Goal: Information Seeking & Learning: Learn about a topic

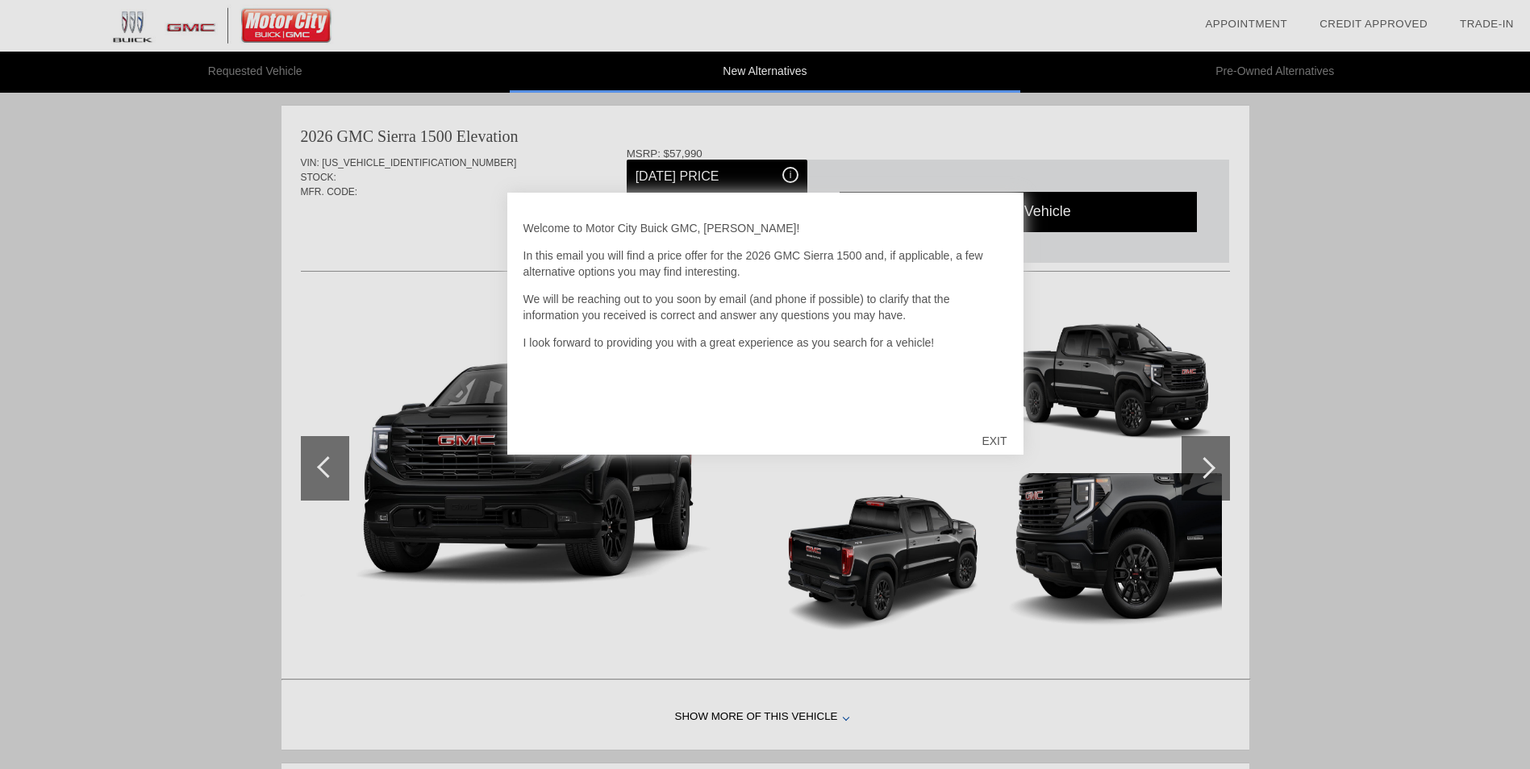
scroll to position [663, 0]
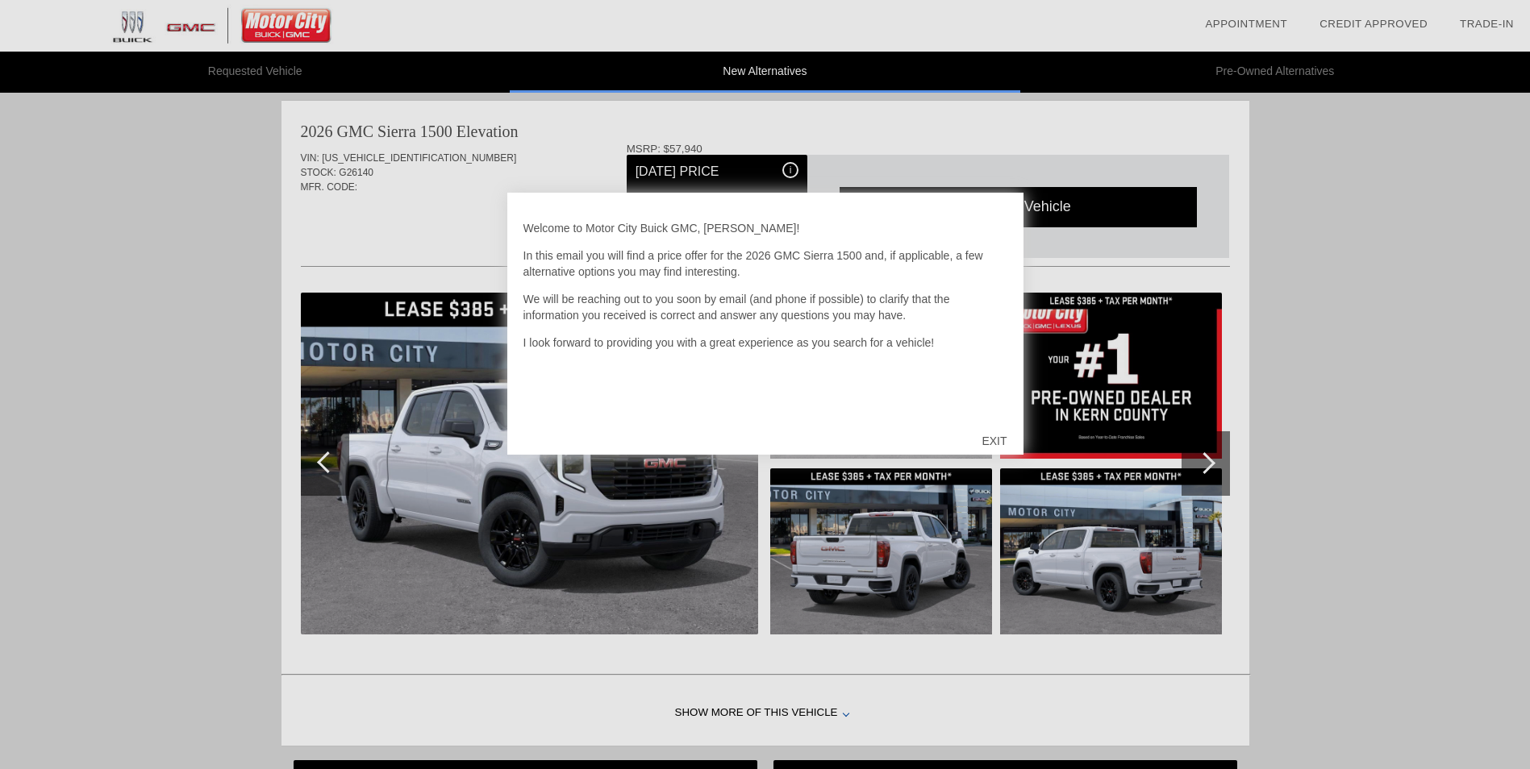
click at [988, 439] on div "EXIT" at bounding box center [993, 441] width 57 height 48
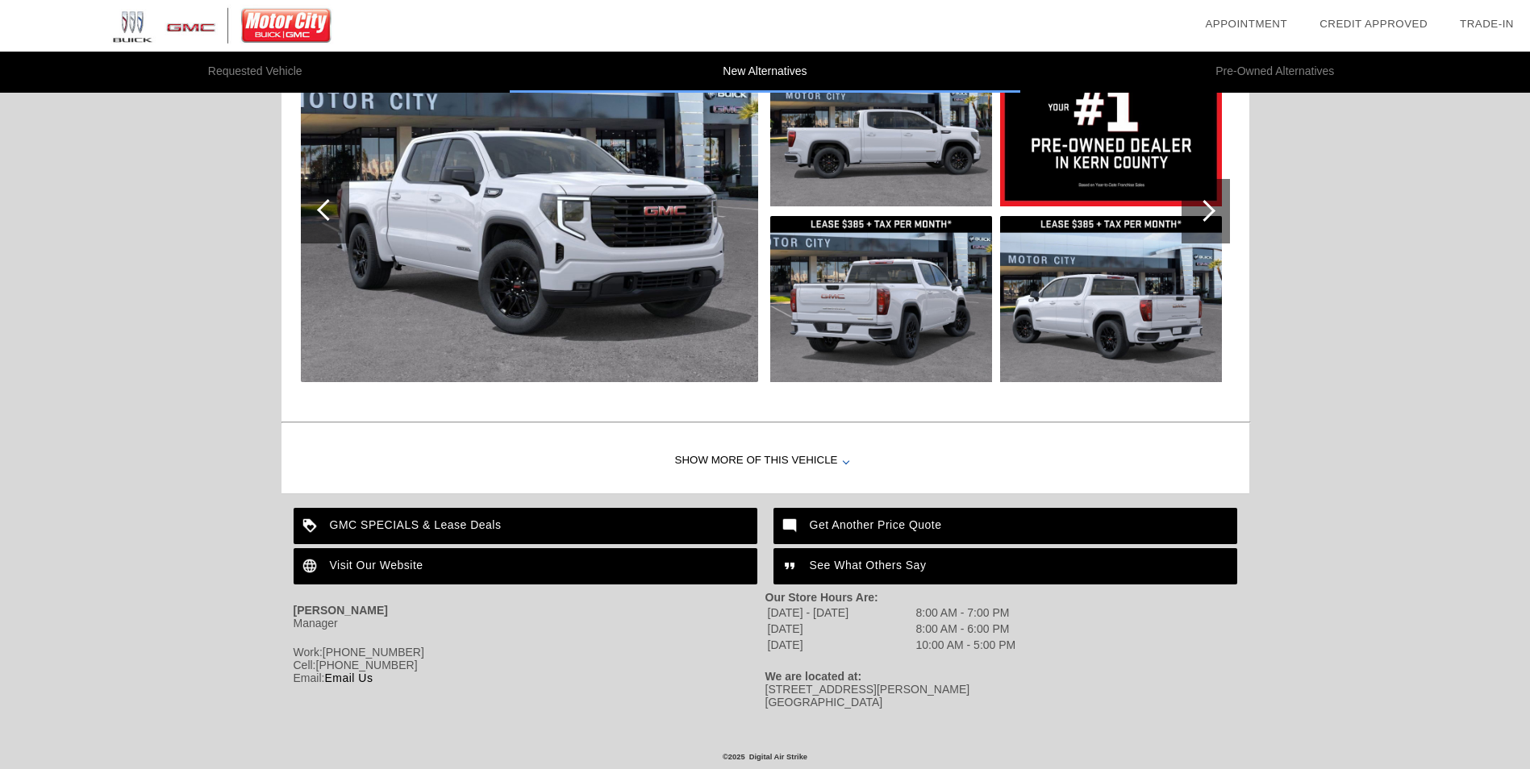
scroll to position [922, 0]
click at [622, 514] on div "GMC SPECIALS & Lease Deals" at bounding box center [525, 526] width 464 height 36
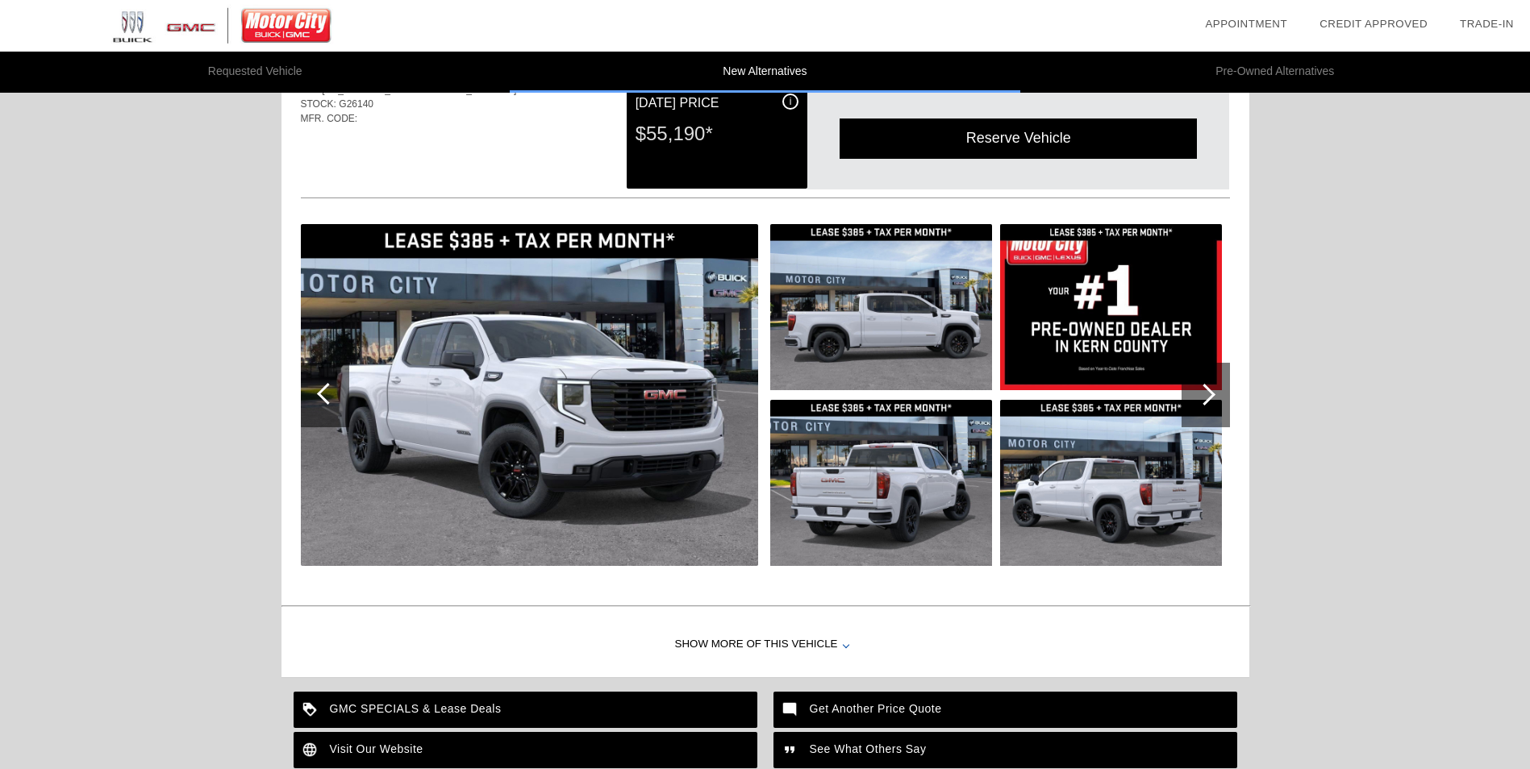
scroll to position [842, 0]
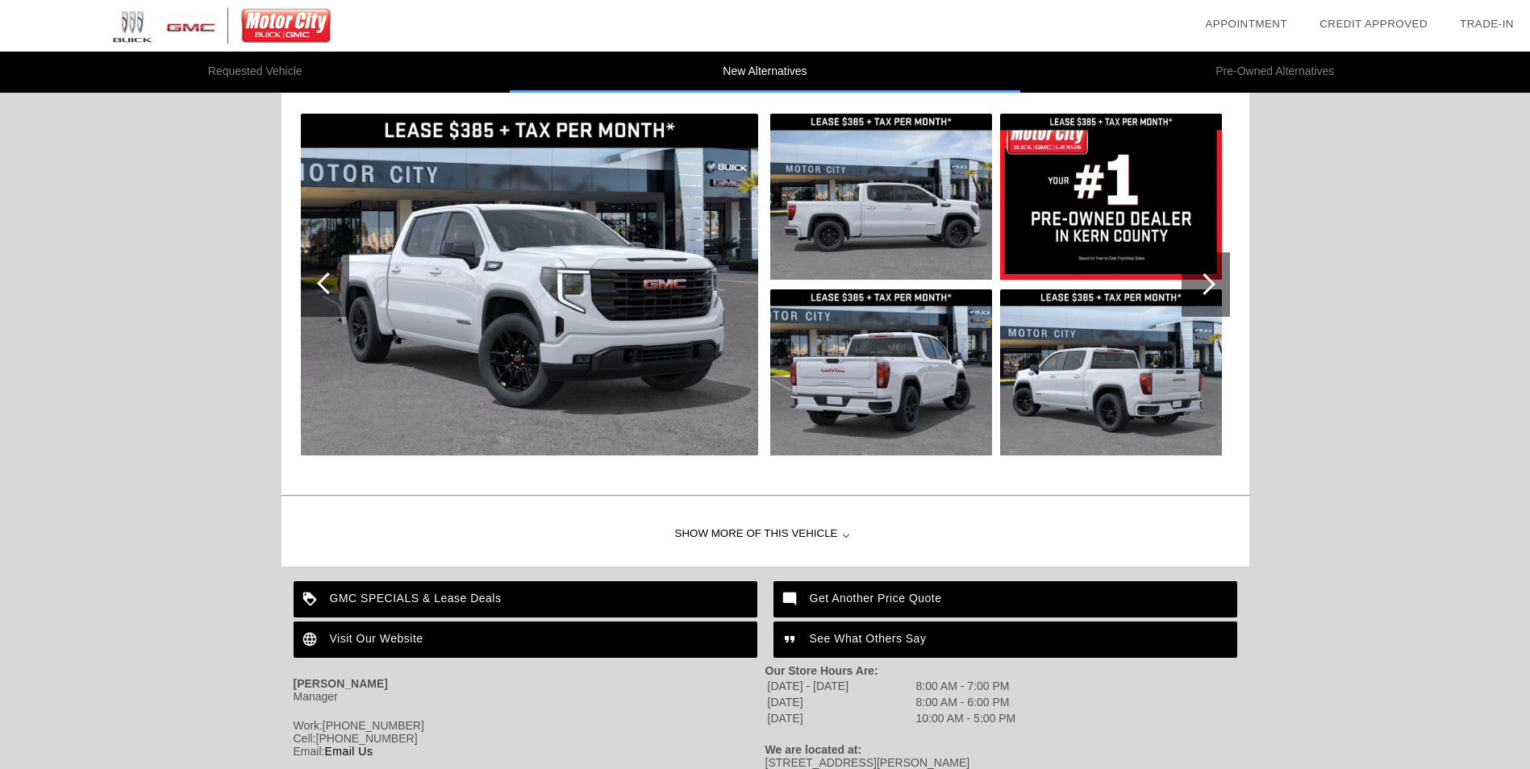
click at [1210, 286] on div at bounding box center [1204, 284] width 22 height 22
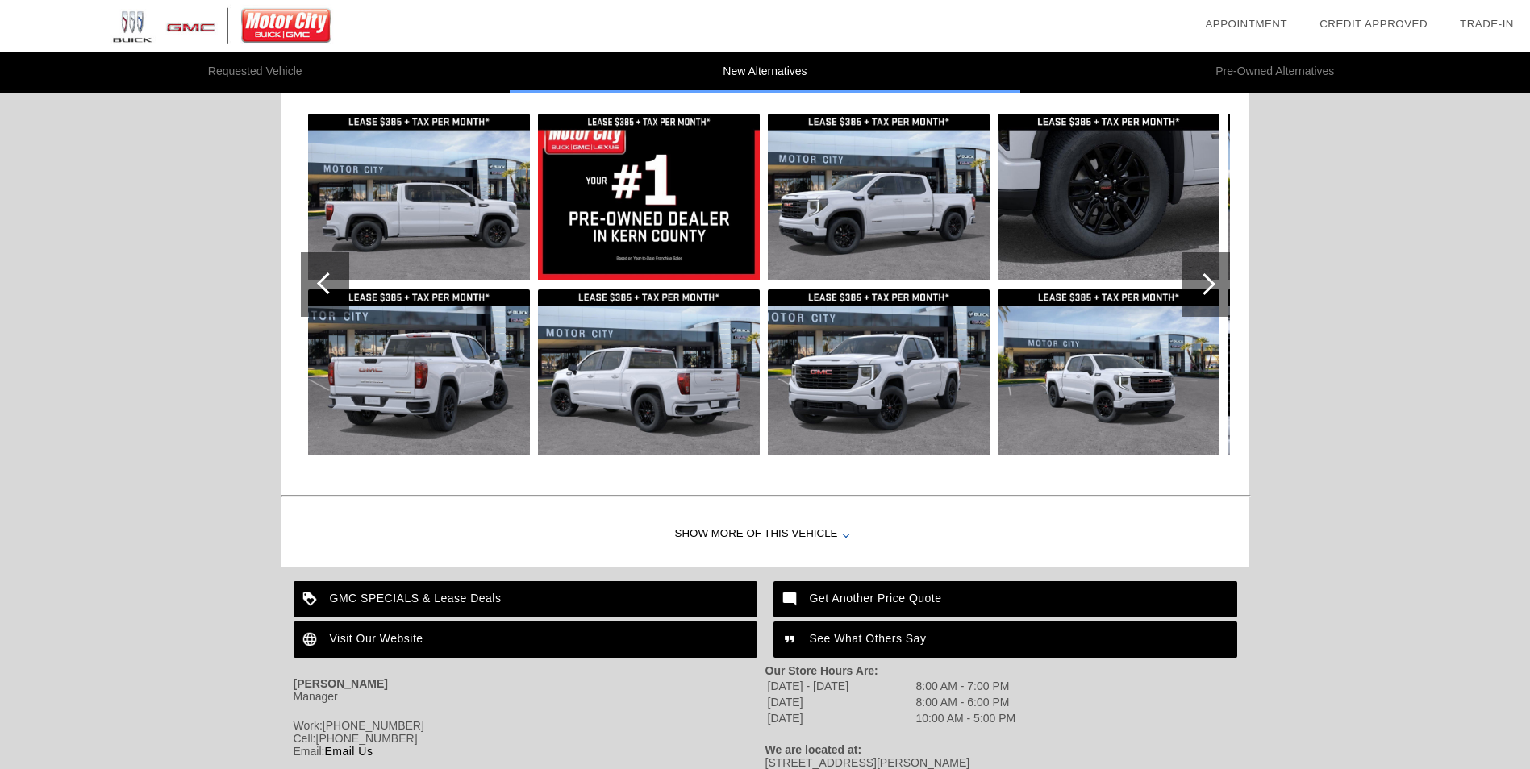
click at [1210, 286] on div at bounding box center [1204, 284] width 22 height 22
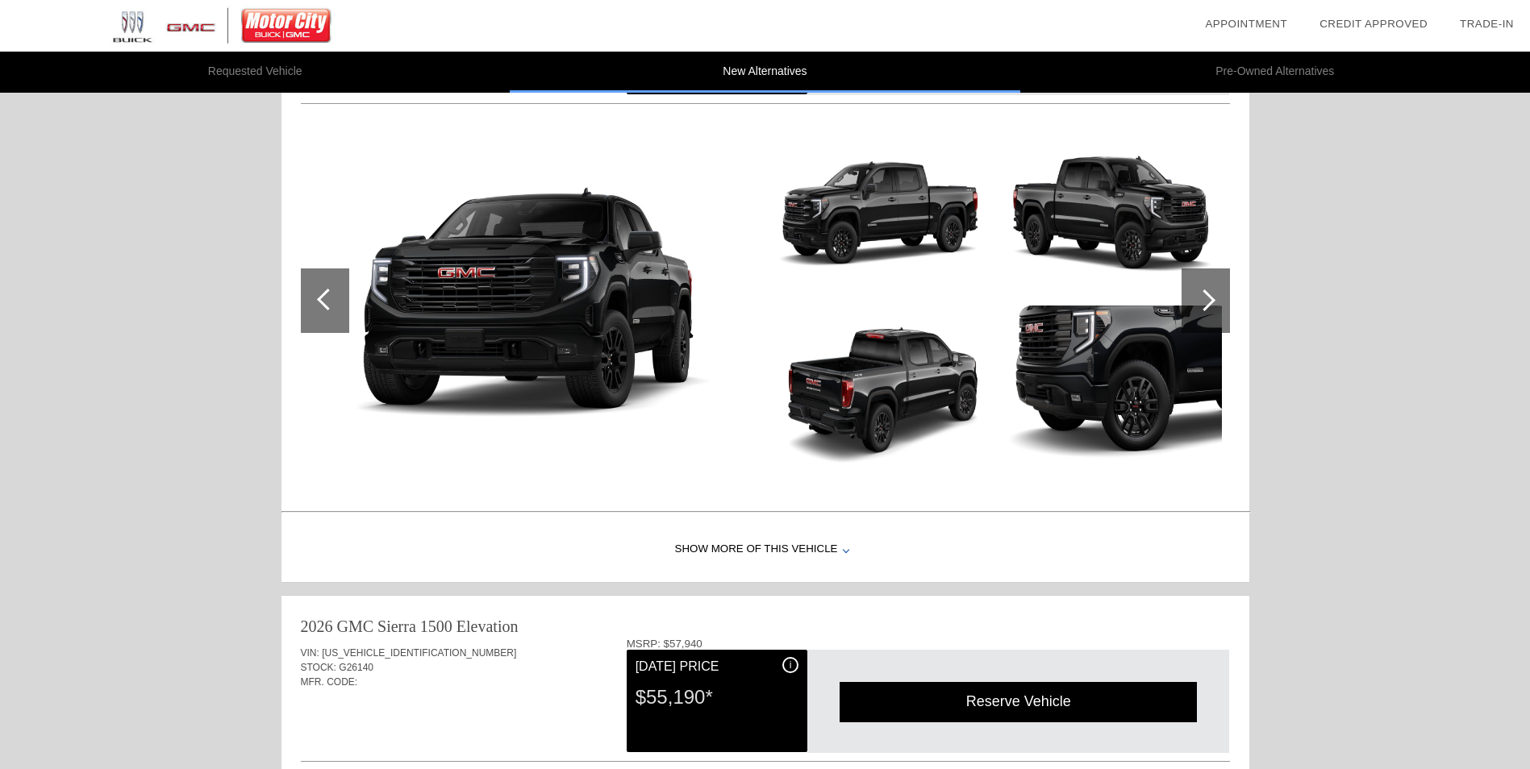
scroll to position [101, 0]
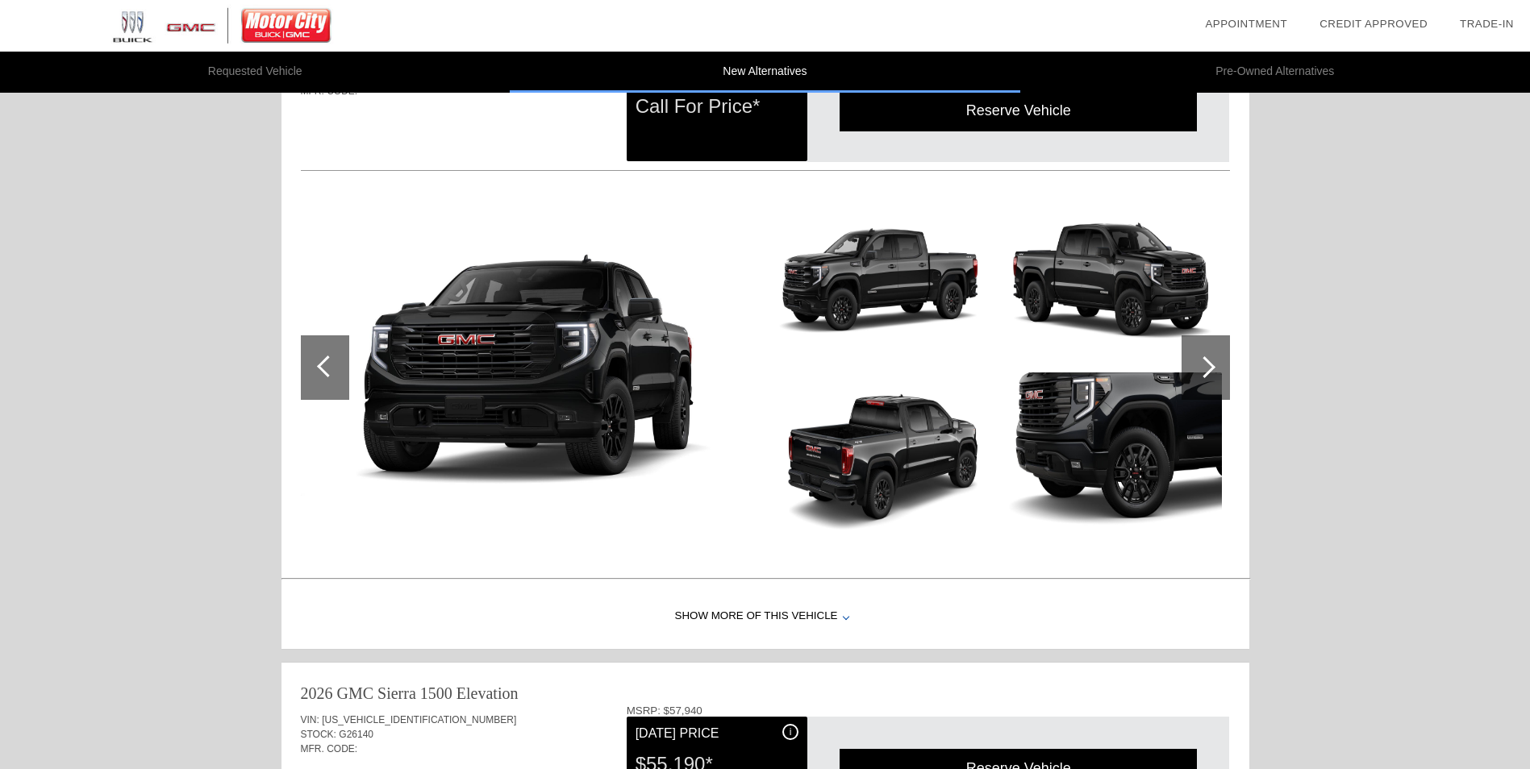
click at [1205, 362] on div at bounding box center [1204, 367] width 22 height 22
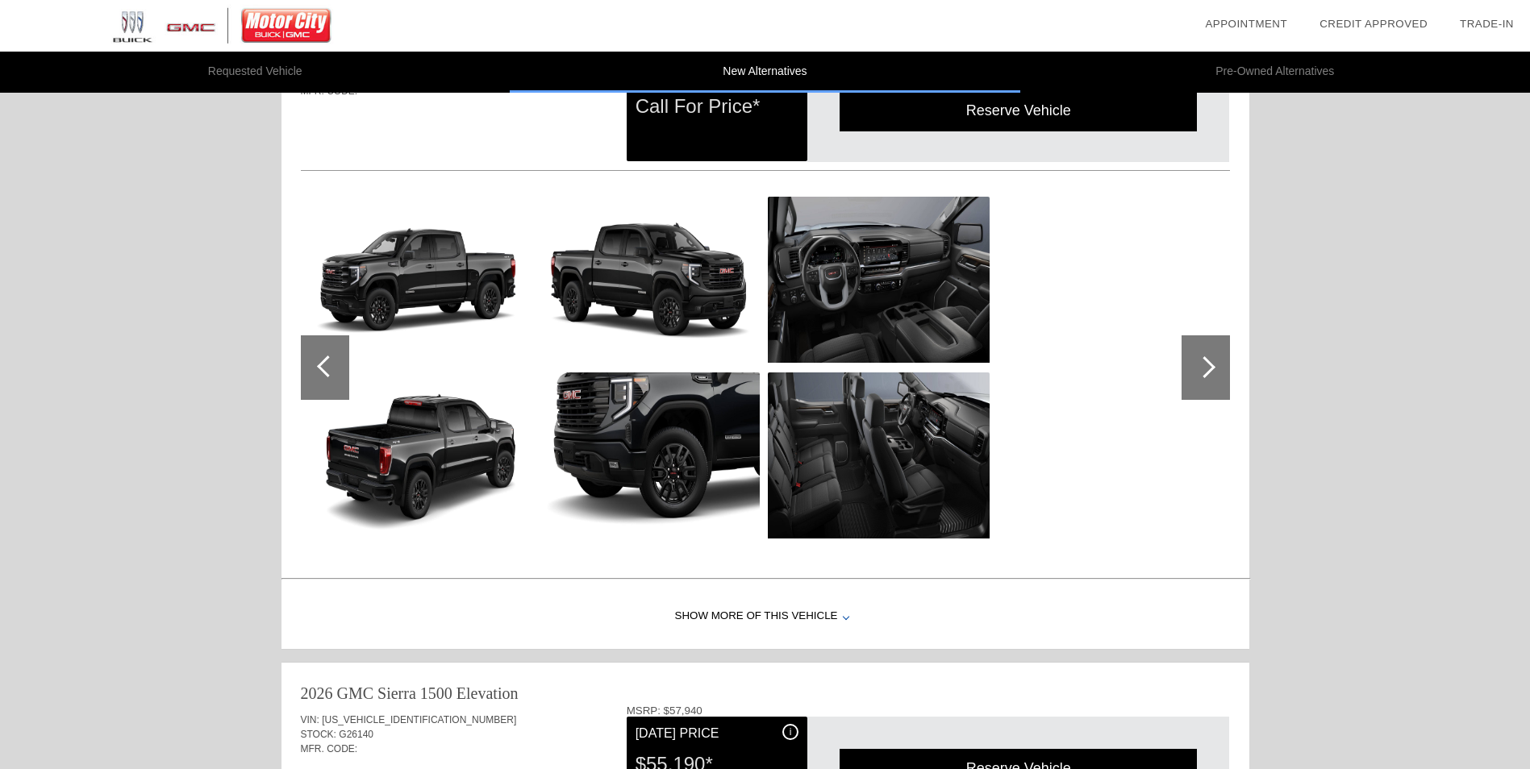
click at [1205, 362] on div at bounding box center [1204, 367] width 22 height 22
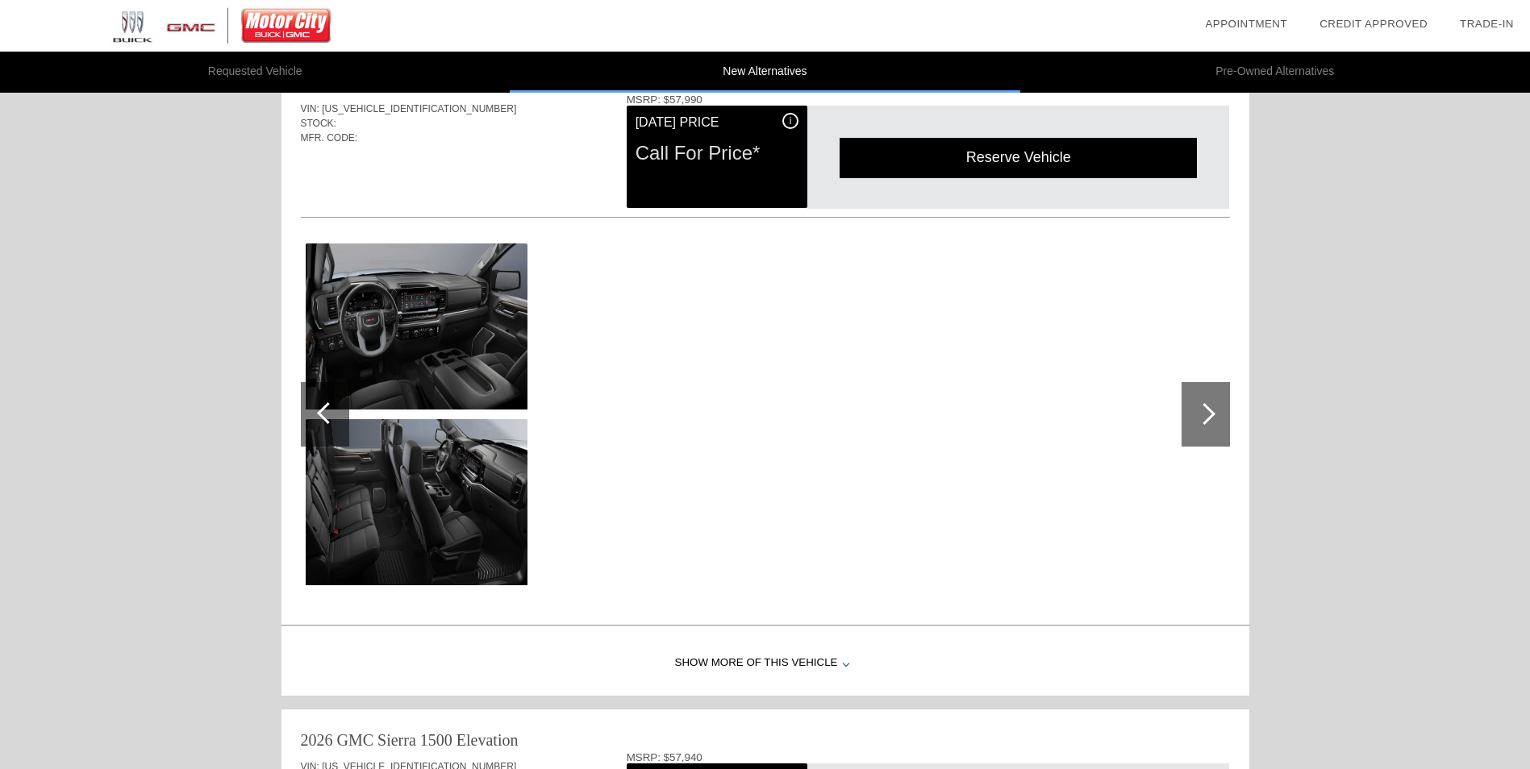
scroll to position [0, 0]
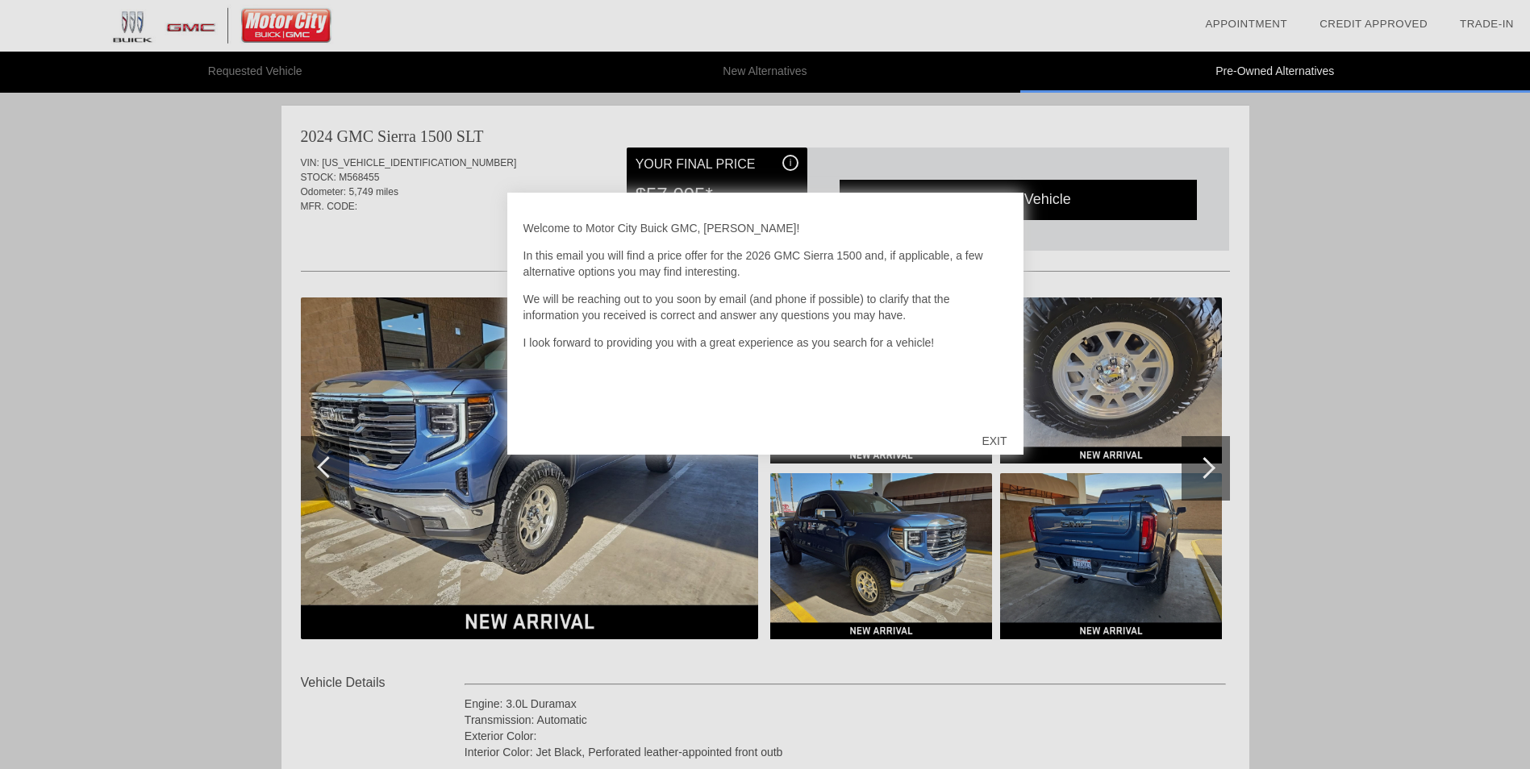
scroll to position [1653, 0]
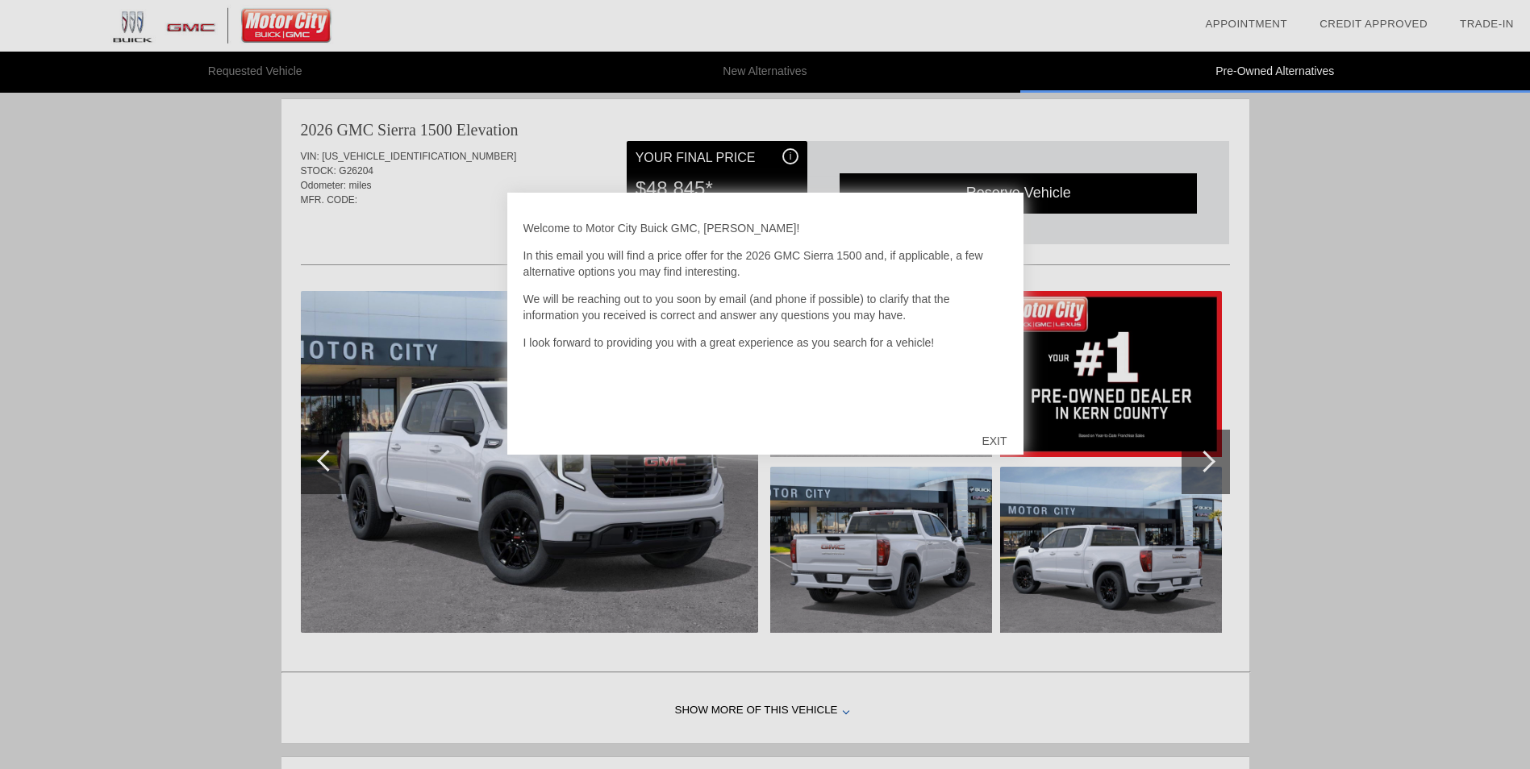
click at [993, 439] on div "EXIT" at bounding box center [993, 441] width 57 height 48
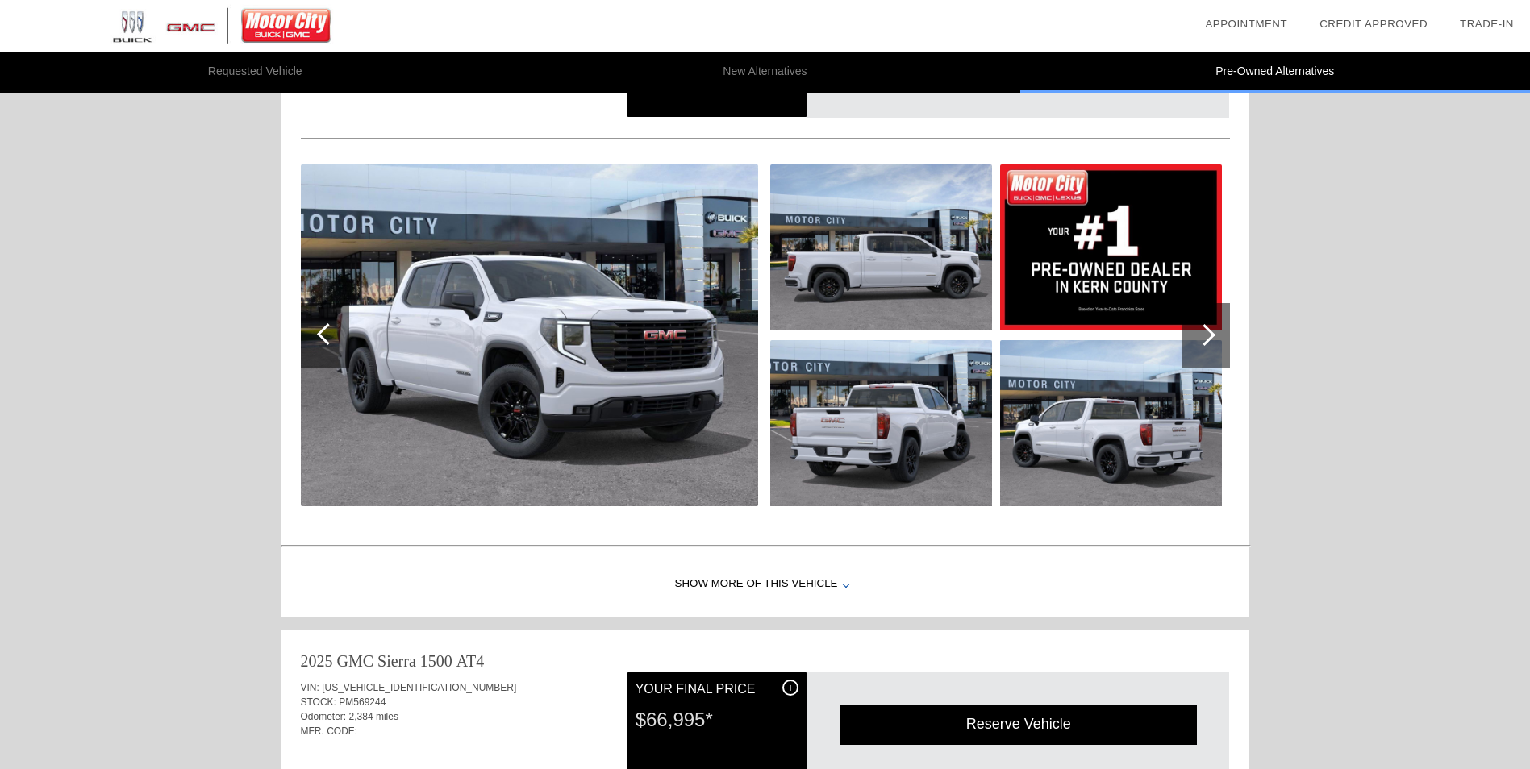
scroll to position [1693, 0]
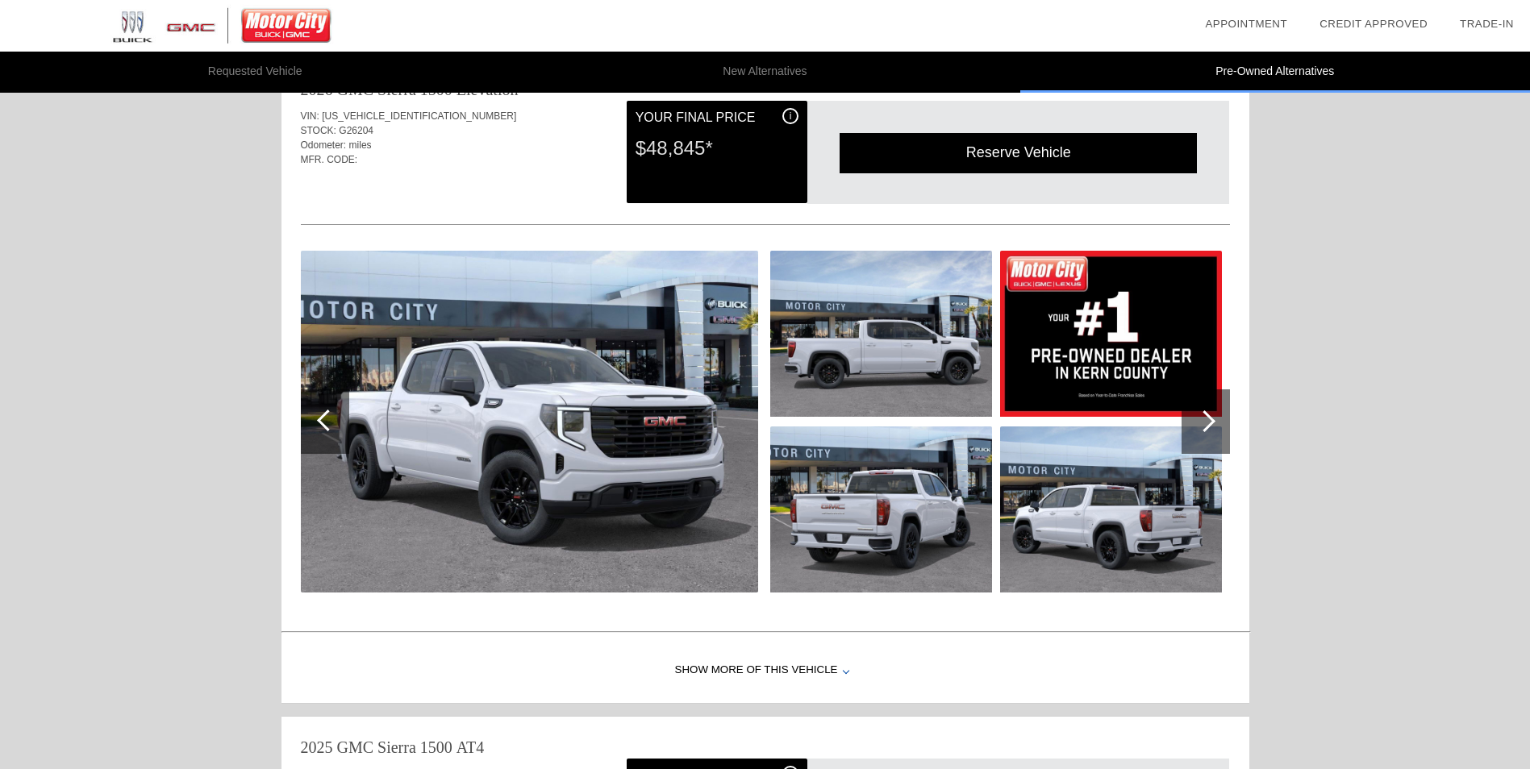
click at [1211, 436] on div at bounding box center [1205, 421] width 48 height 65
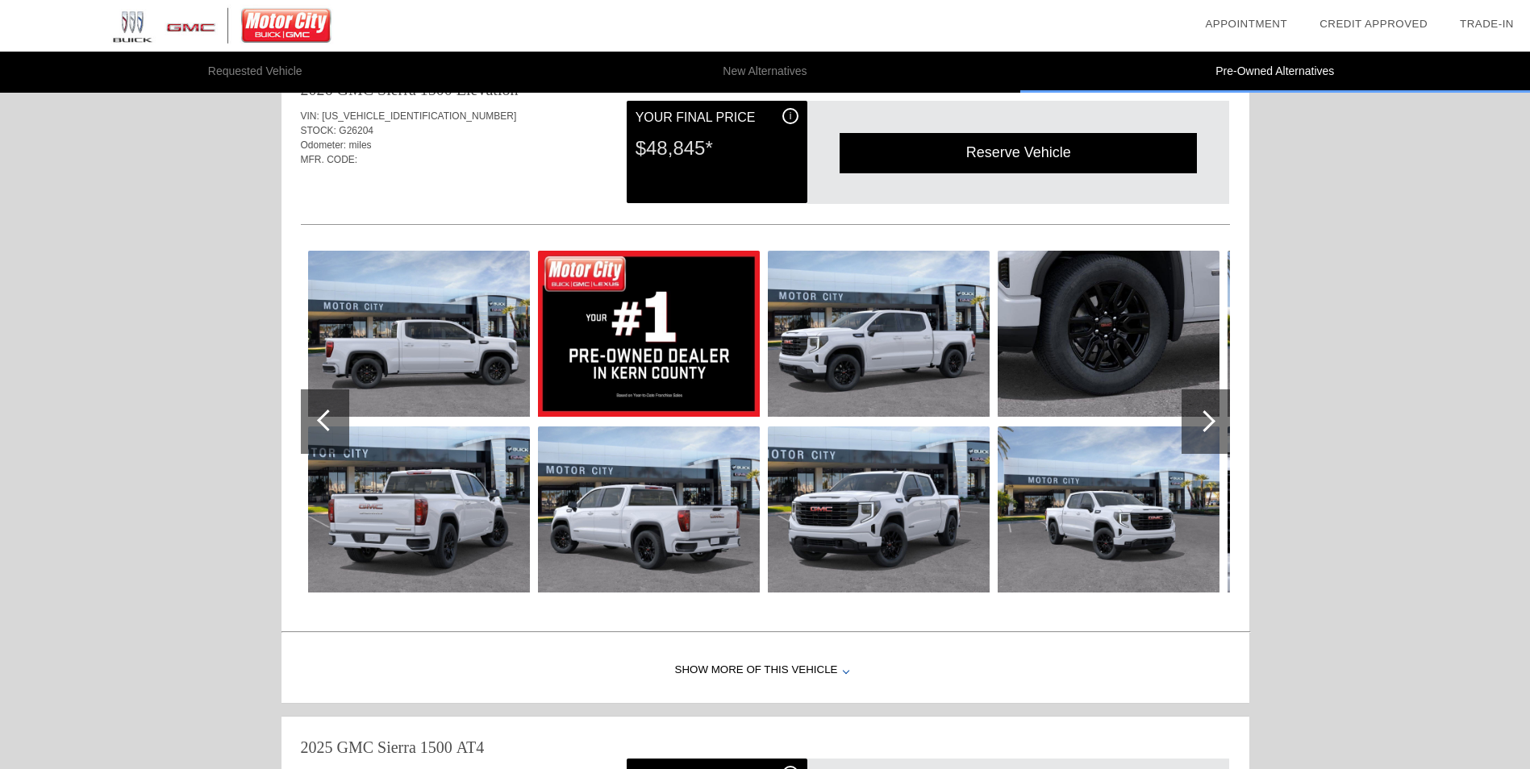
click at [1211, 436] on div at bounding box center [1205, 421] width 48 height 65
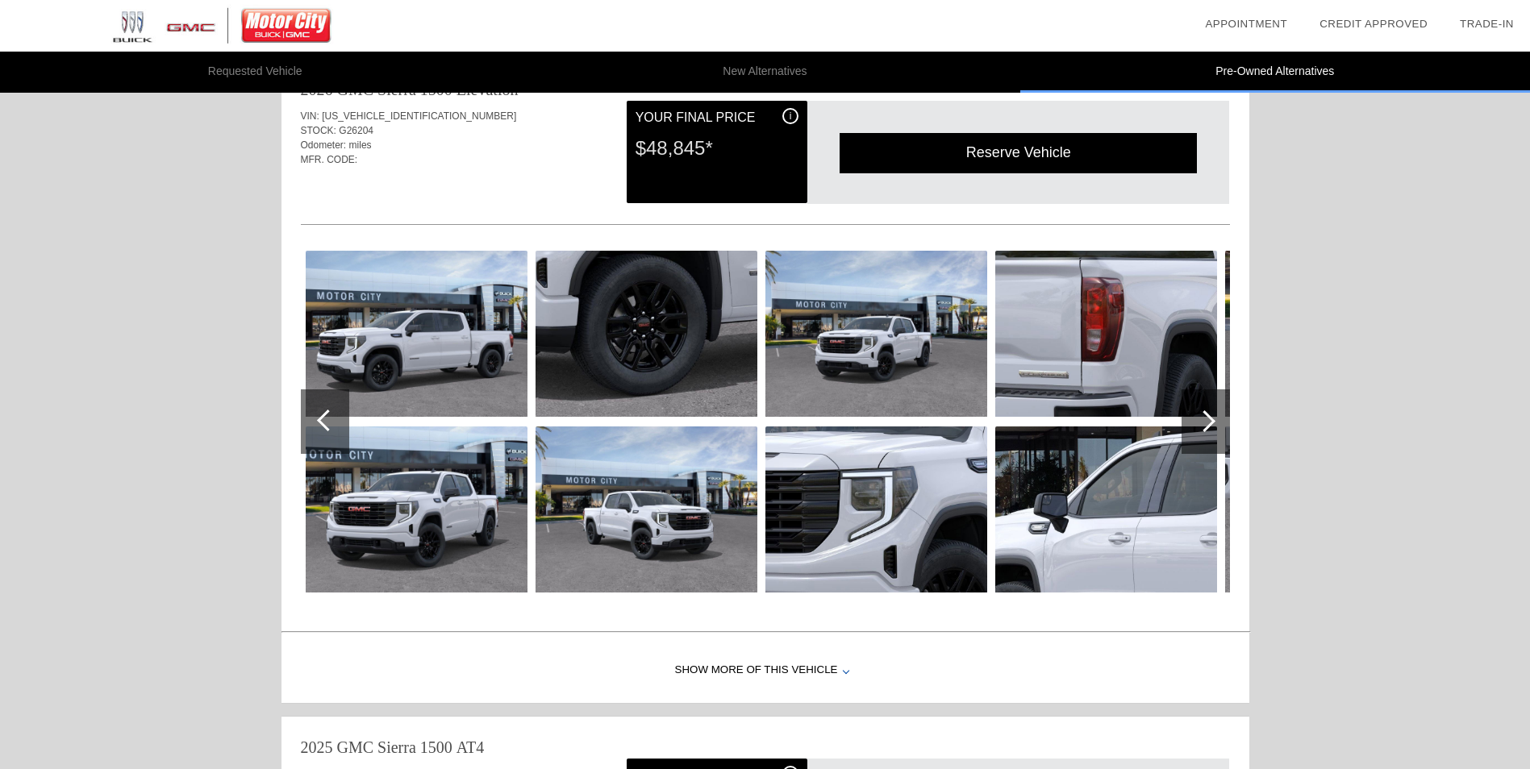
click at [1210, 437] on div at bounding box center [1205, 421] width 48 height 65
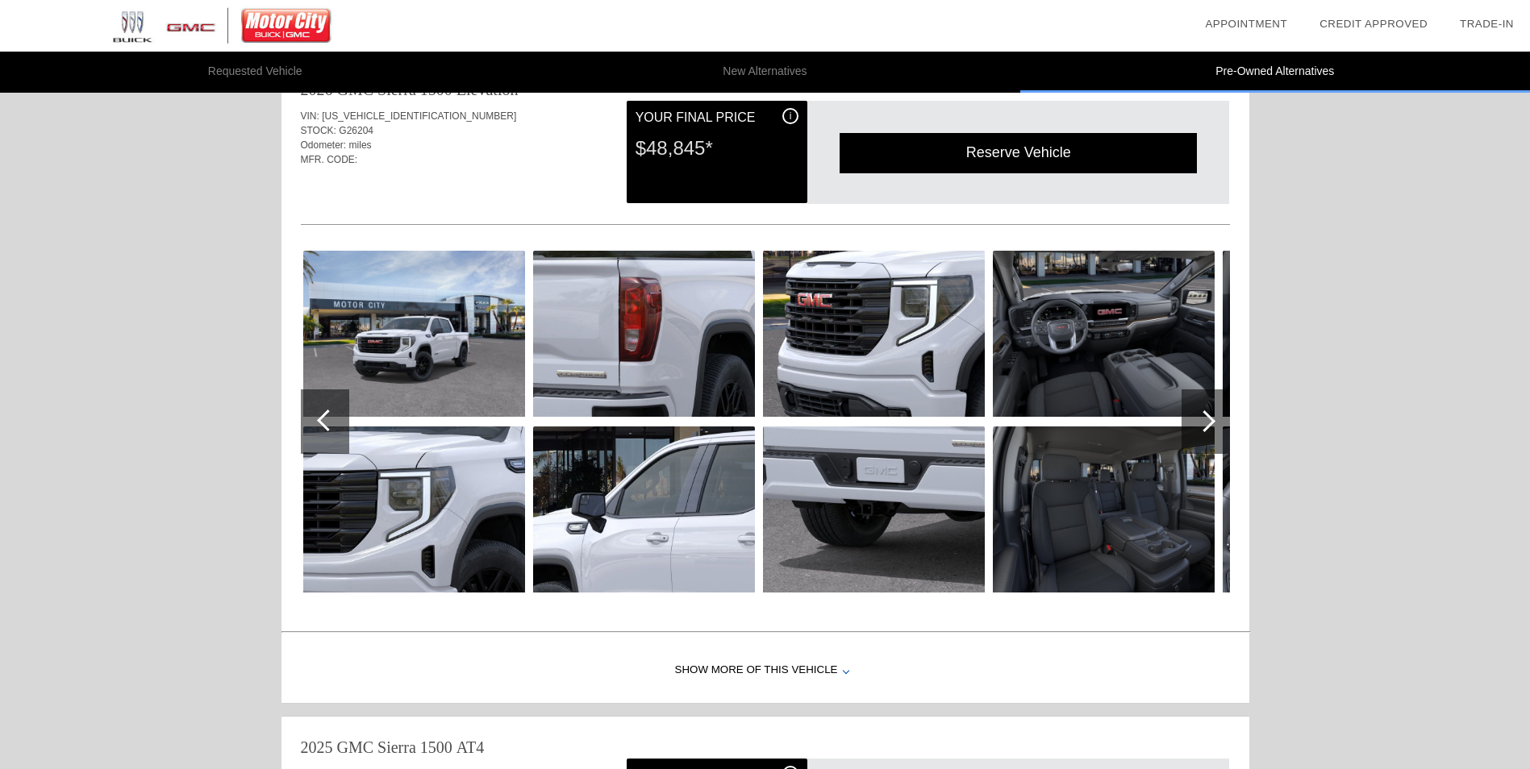
click at [1210, 437] on div at bounding box center [1205, 421] width 48 height 65
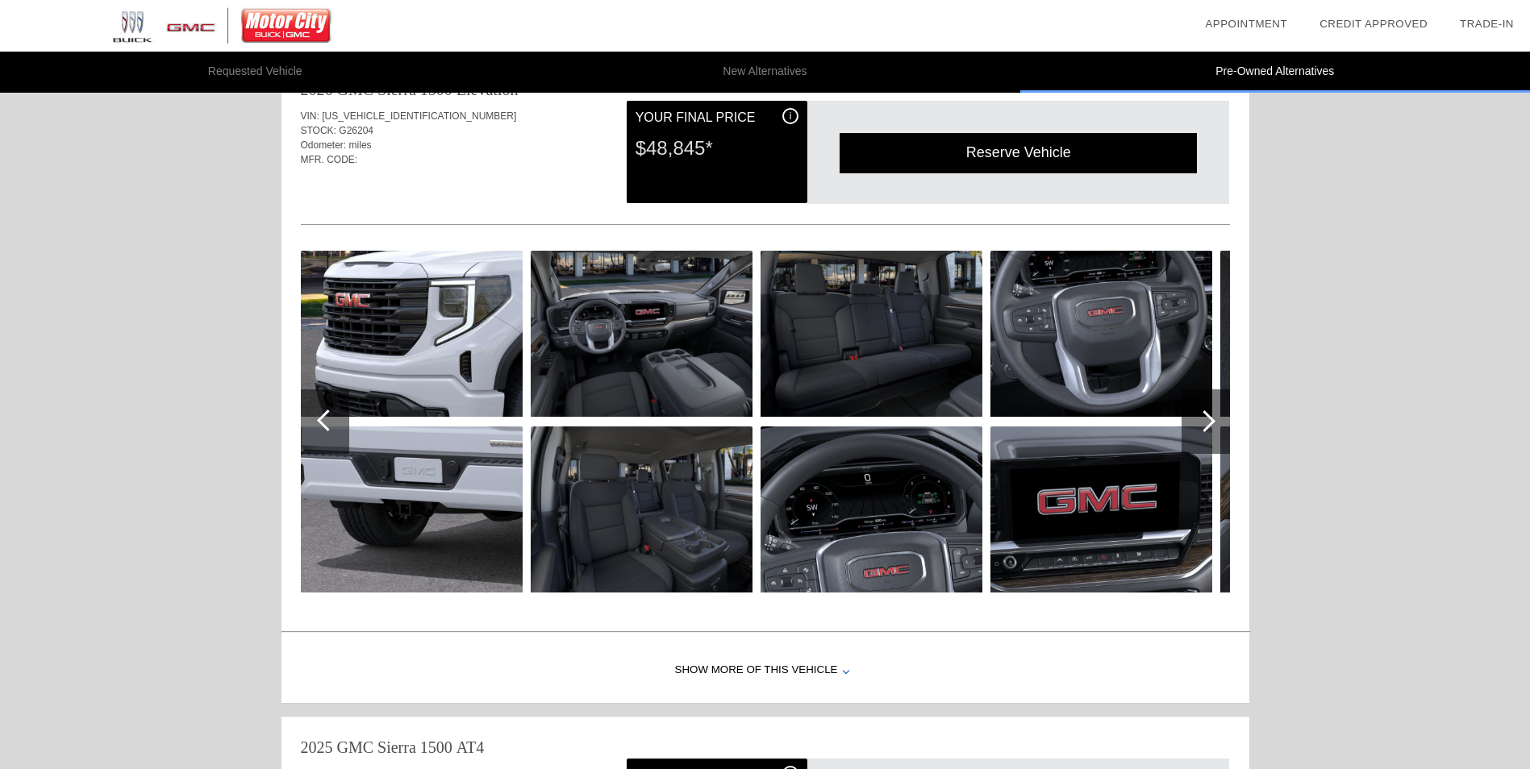
click at [1210, 437] on div at bounding box center [1205, 421] width 48 height 65
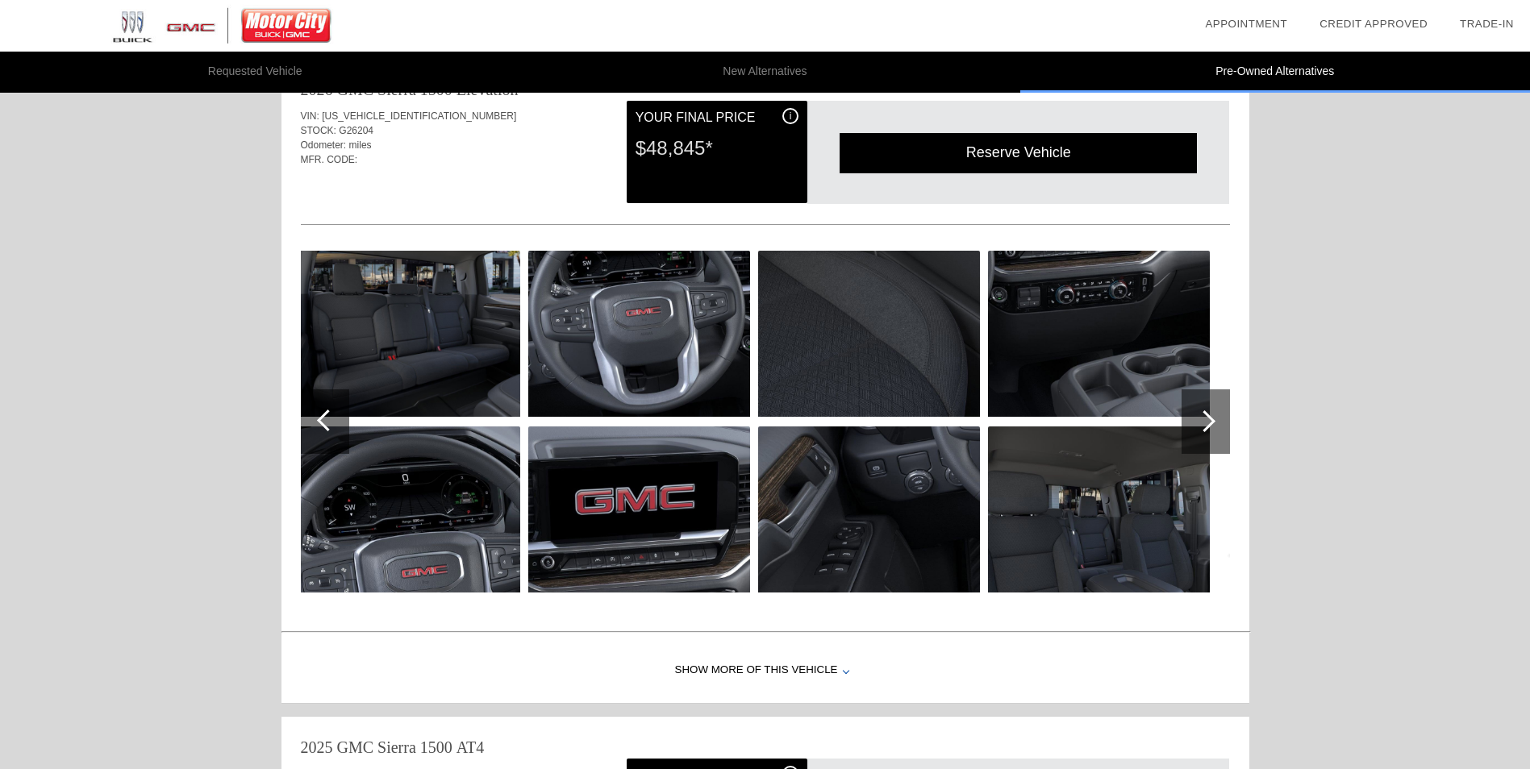
click at [1210, 437] on div at bounding box center [1205, 421] width 48 height 65
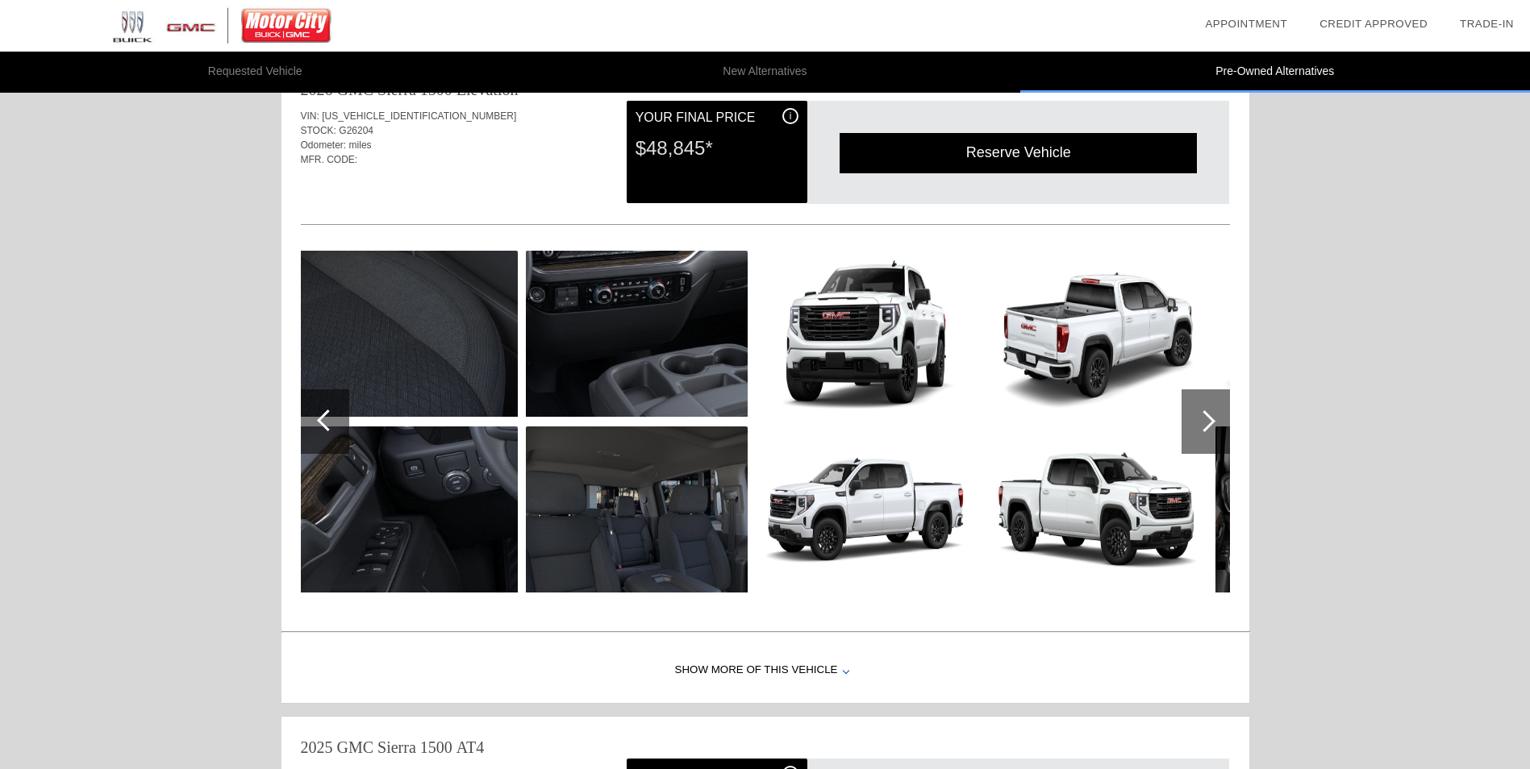
click at [1210, 437] on div at bounding box center [1205, 421] width 48 height 65
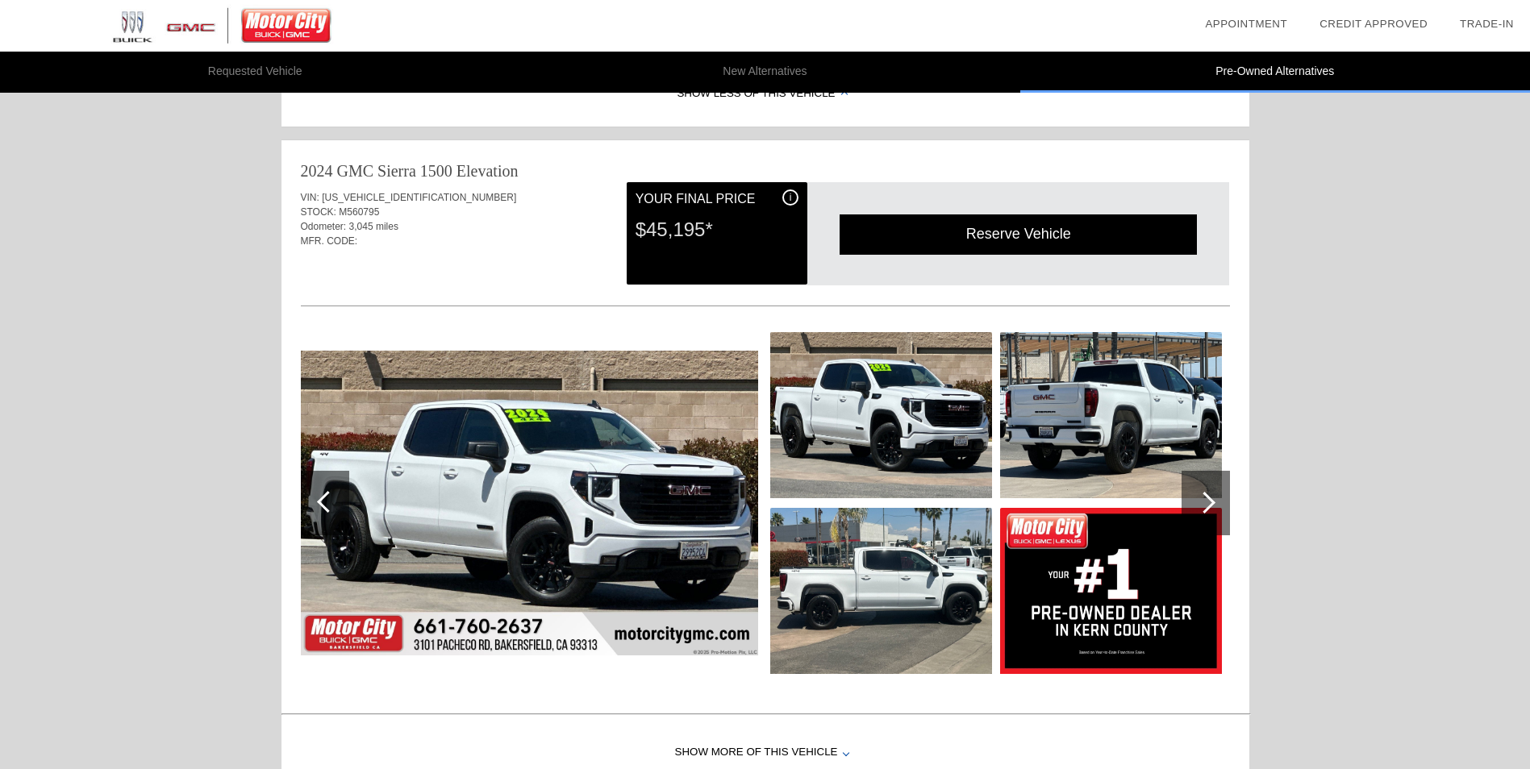
scroll to position [947, 0]
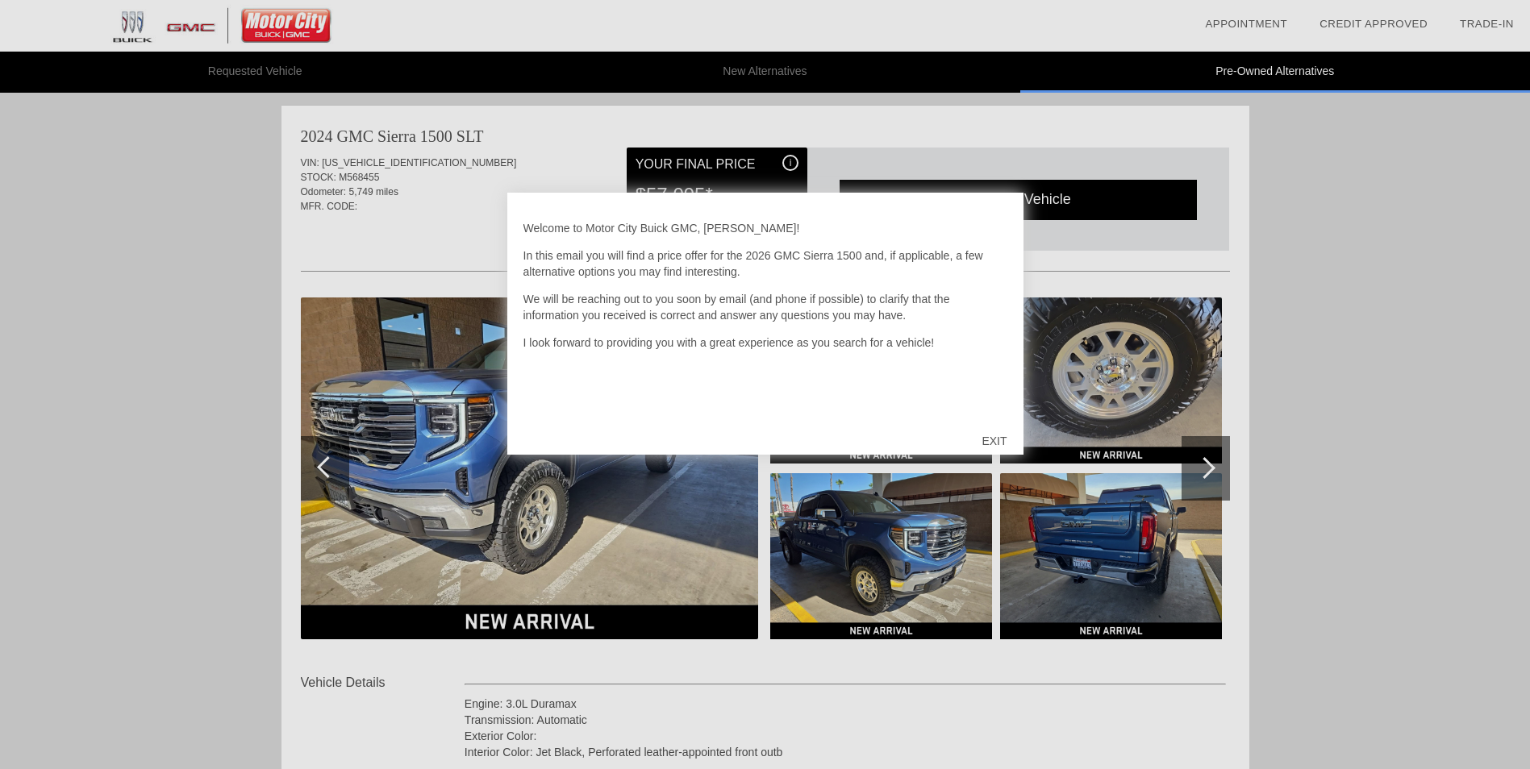
click at [999, 437] on div "EXIT" at bounding box center [993, 441] width 57 height 48
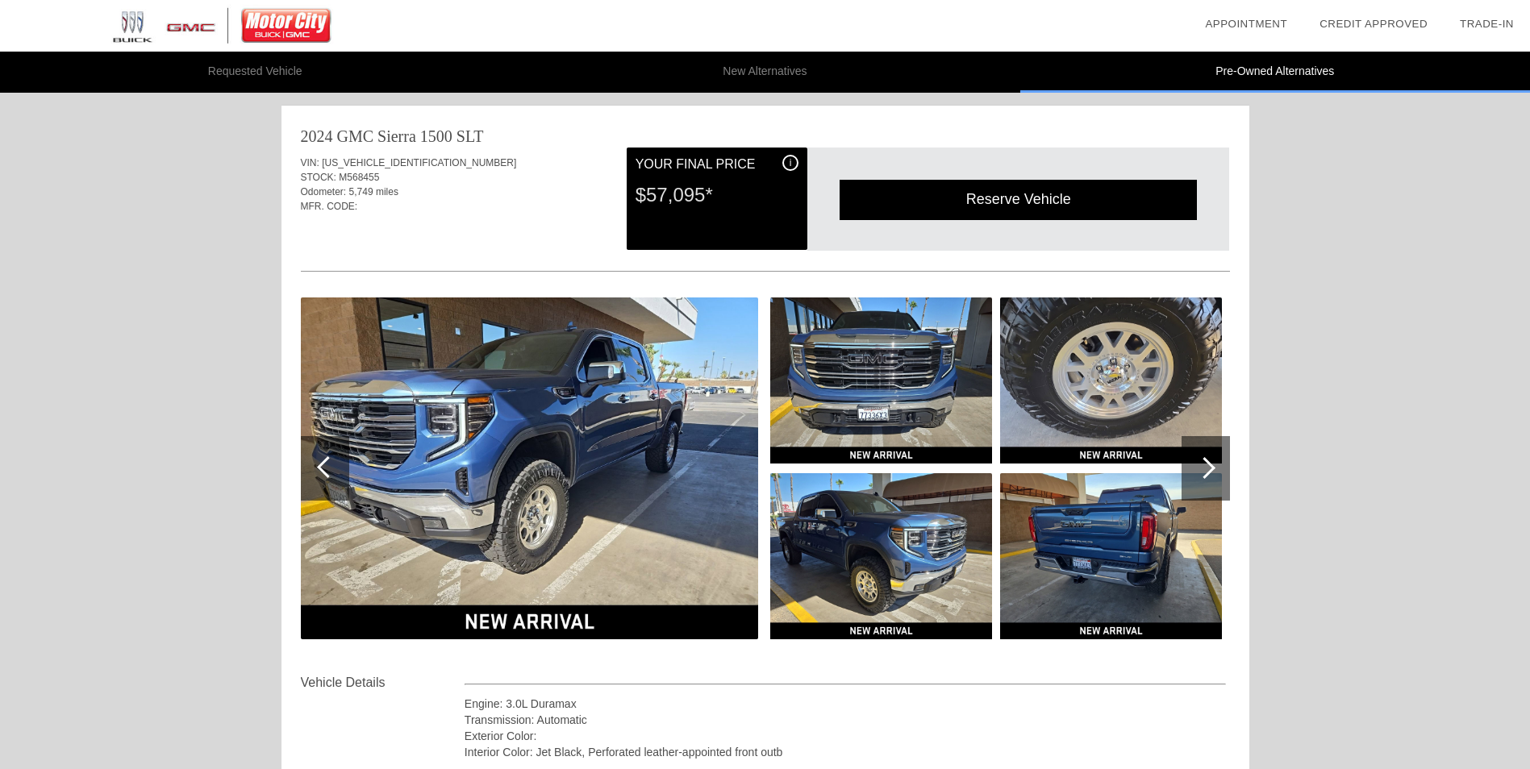
click at [788, 164] on div "i" at bounding box center [790, 163] width 16 height 16
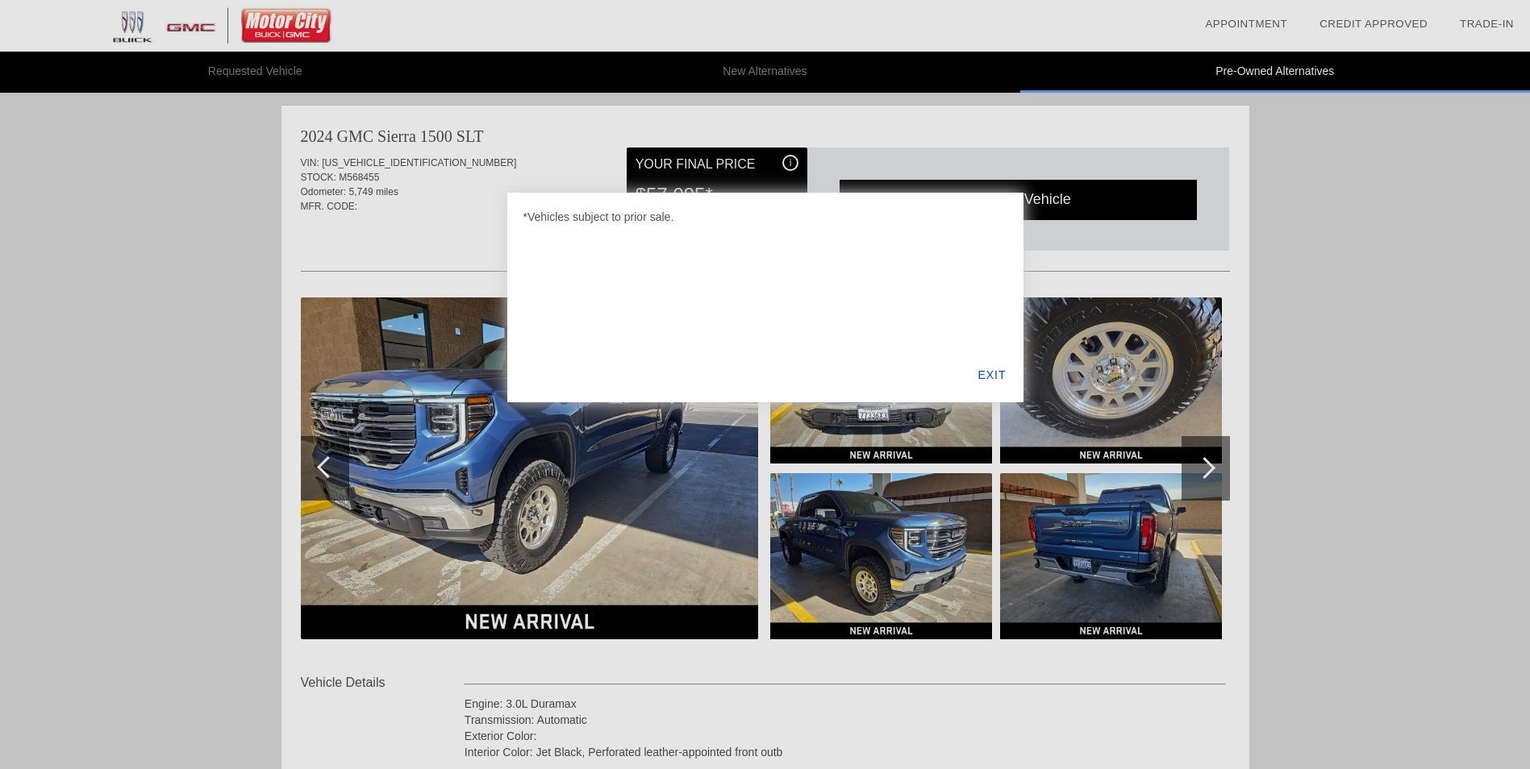
click at [788, 164] on div at bounding box center [765, 384] width 1530 height 769
click at [550, 174] on div at bounding box center [765, 384] width 1530 height 769
click at [987, 365] on div "EXIT" at bounding box center [991, 375] width 62 height 55
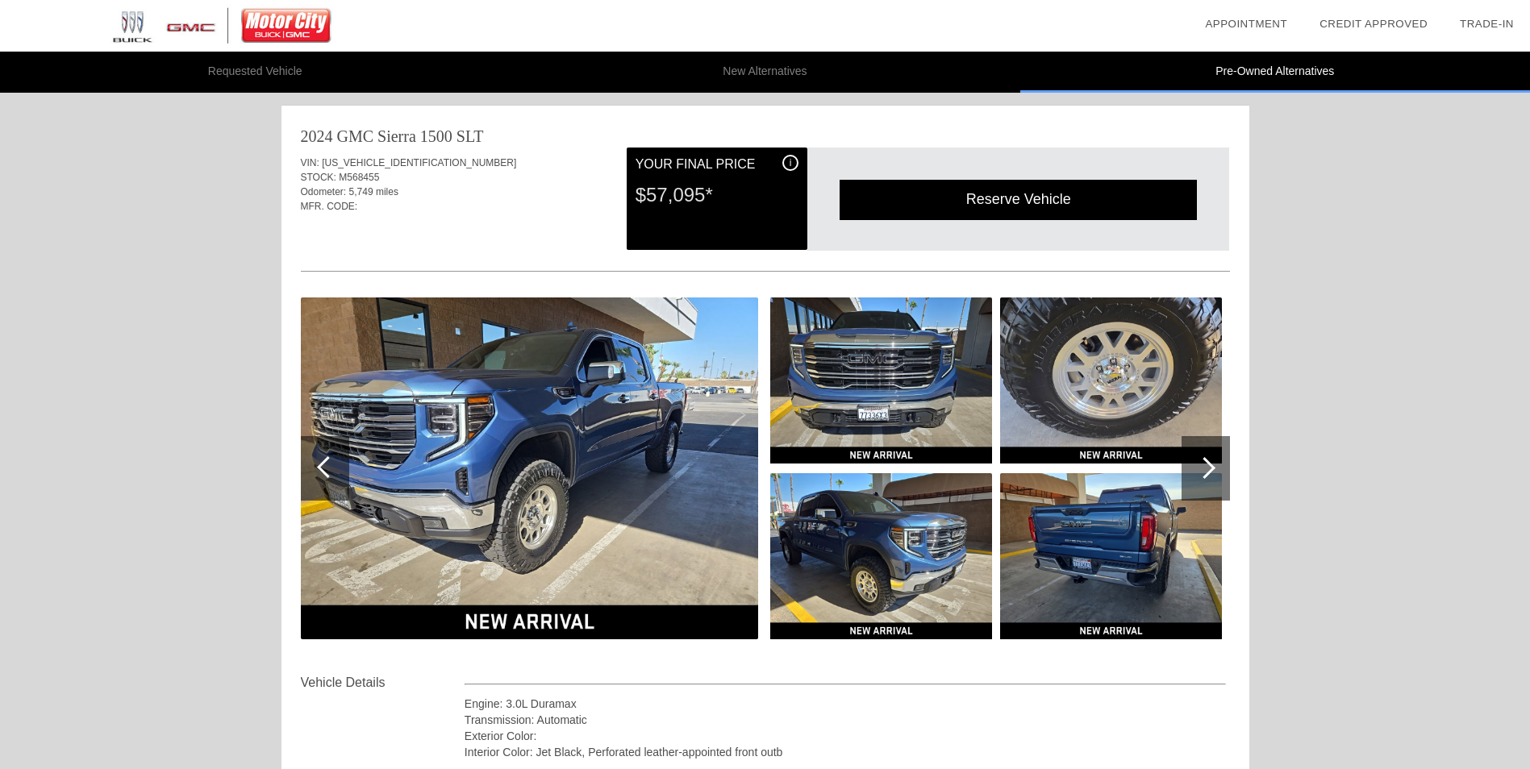
click at [1212, 470] on div at bounding box center [1204, 468] width 22 height 22
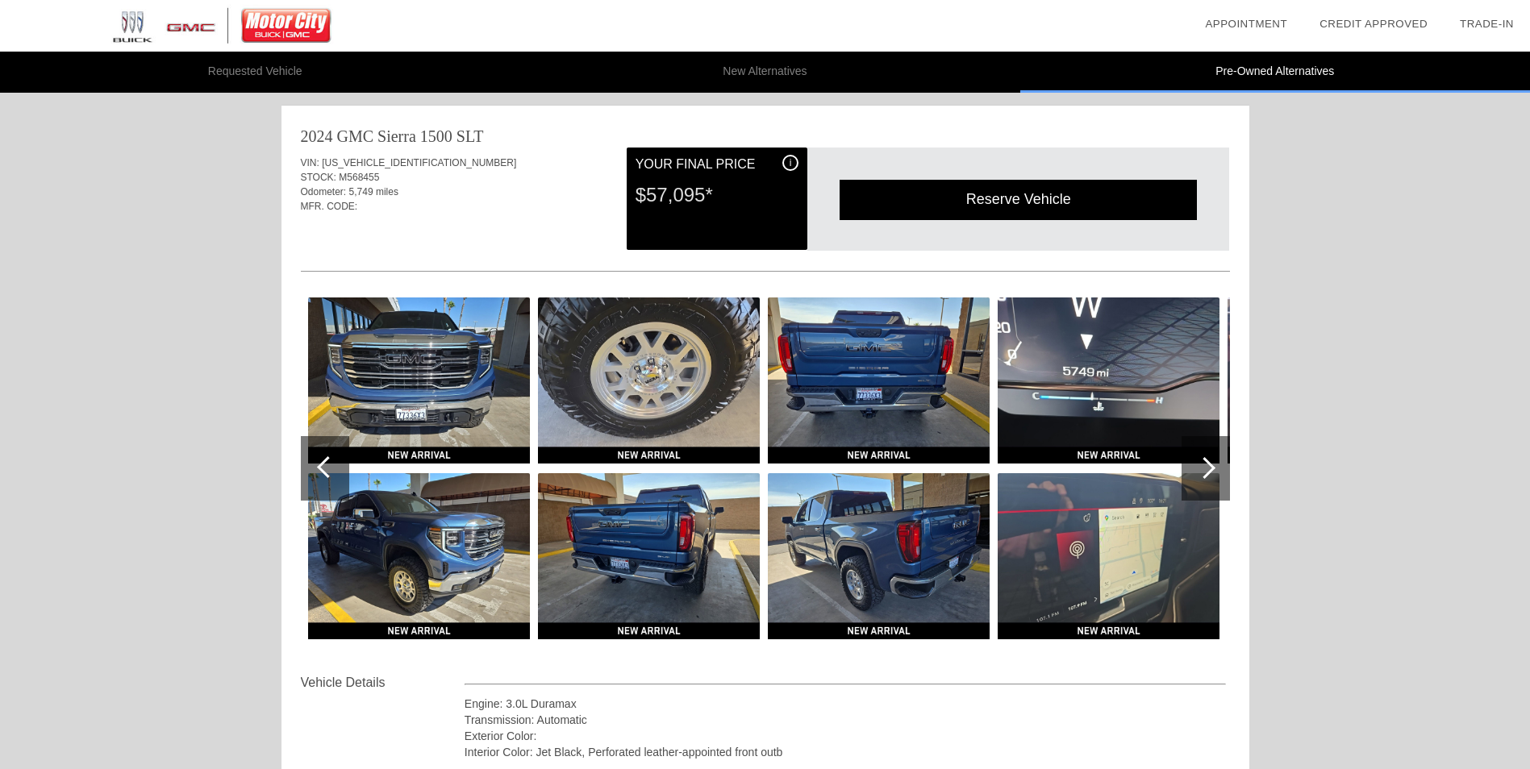
click at [1211, 470] on div at bounding box center [1204, 468] width 22 height 22
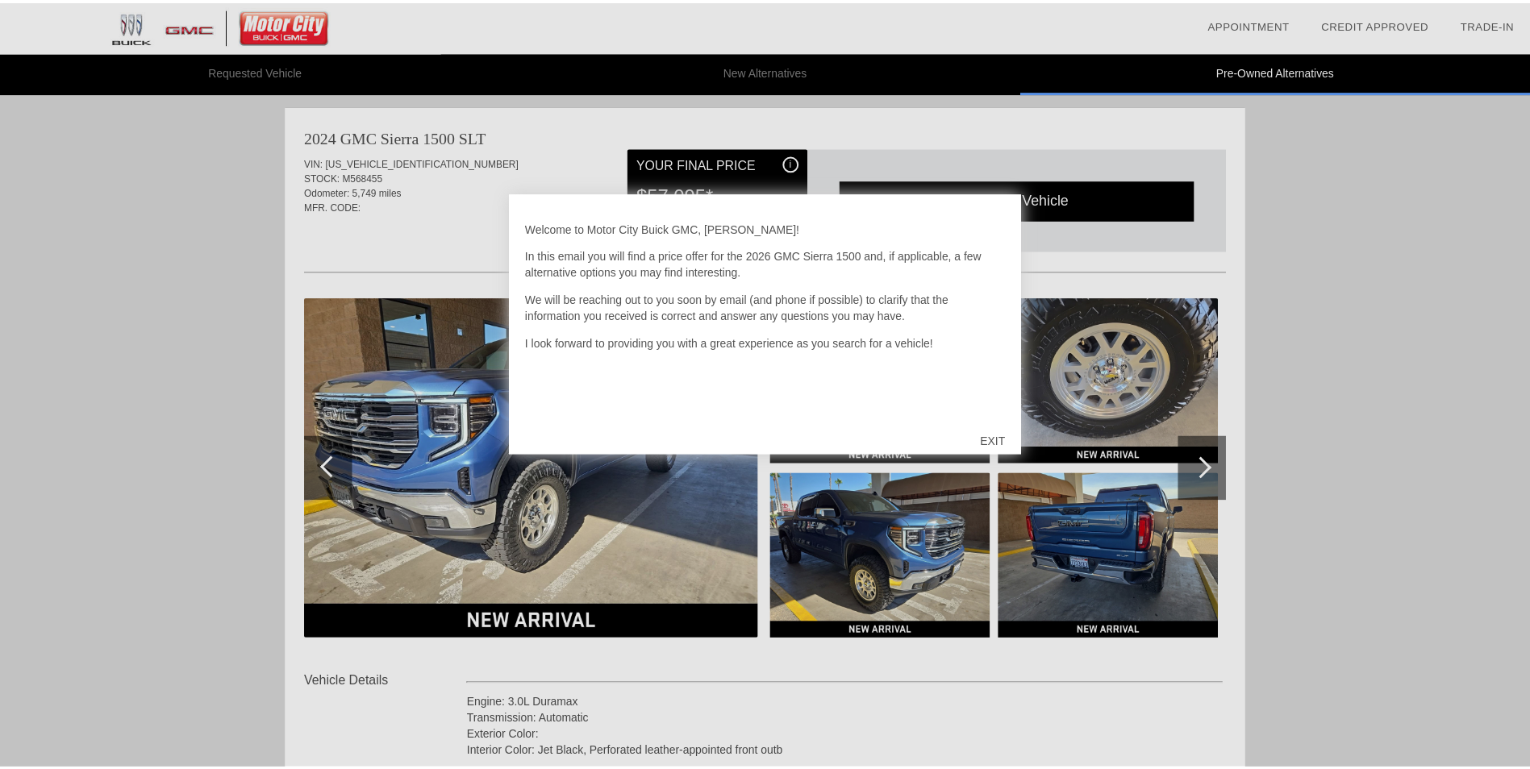
scroll to position [1653, 0]
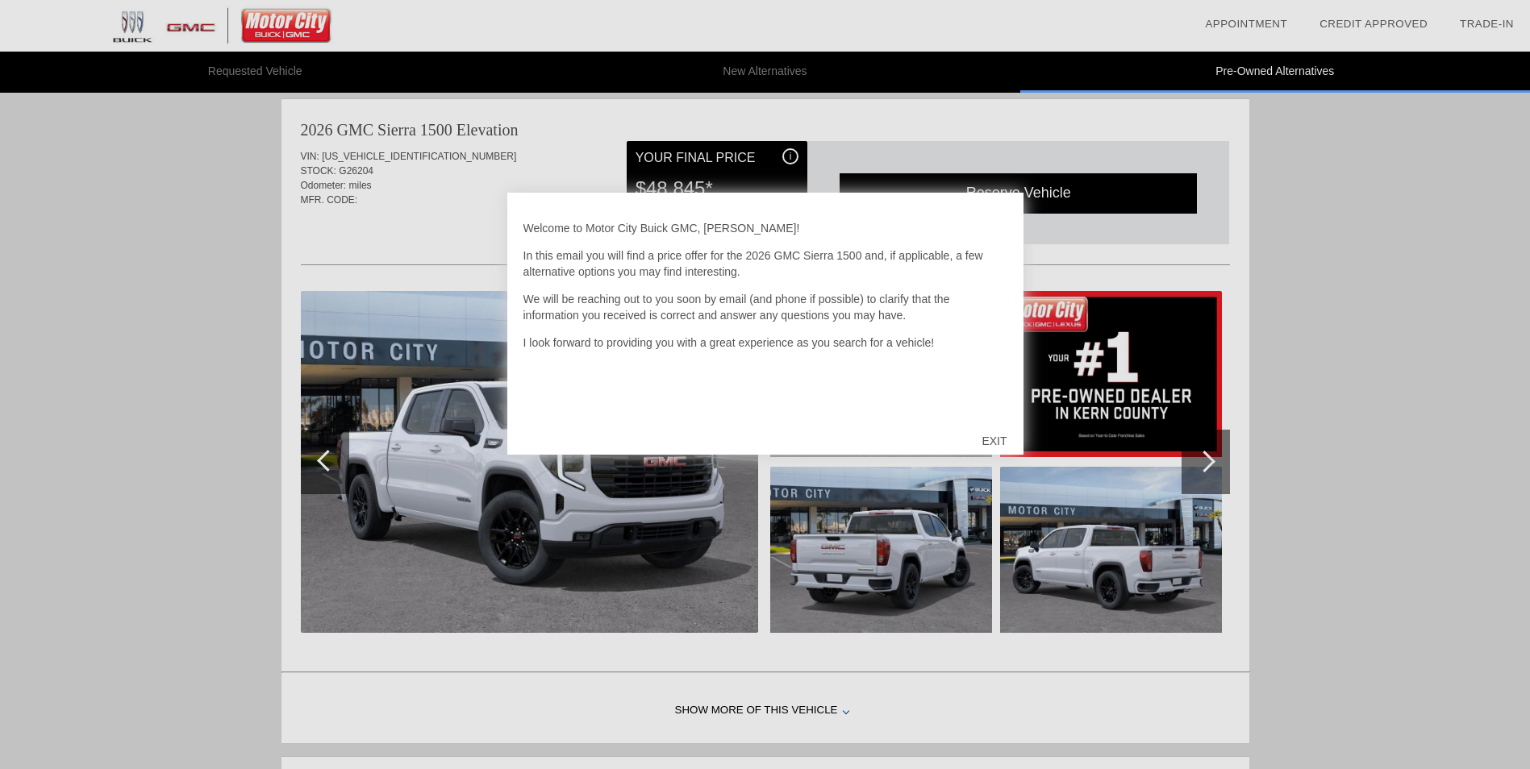
click at [1005, 447] on div "EXIT" at bounding box center [993, 441] width 57 height 48
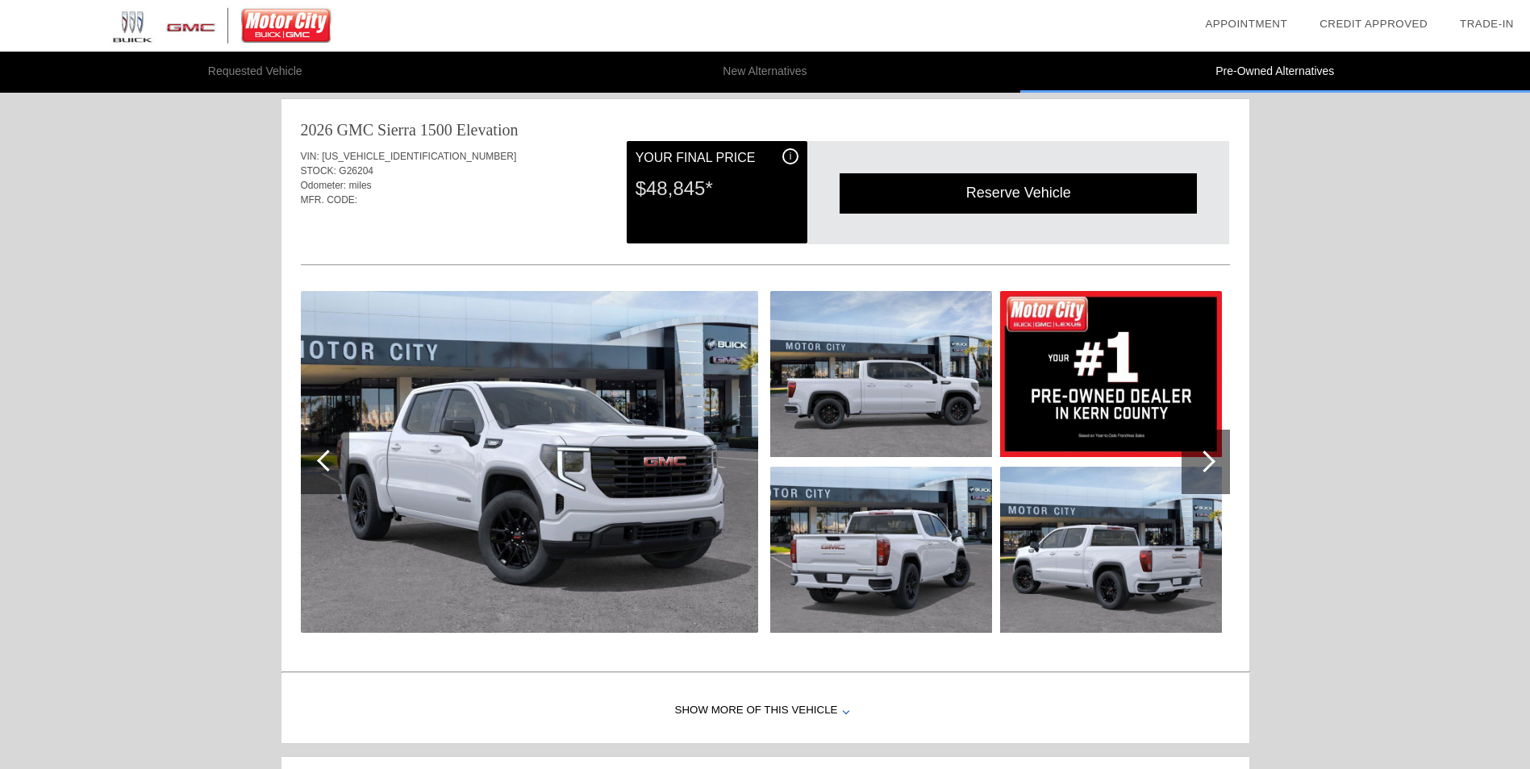
click at [1207, 465] on div at bounding box center [1204, 462] width 22 height 22
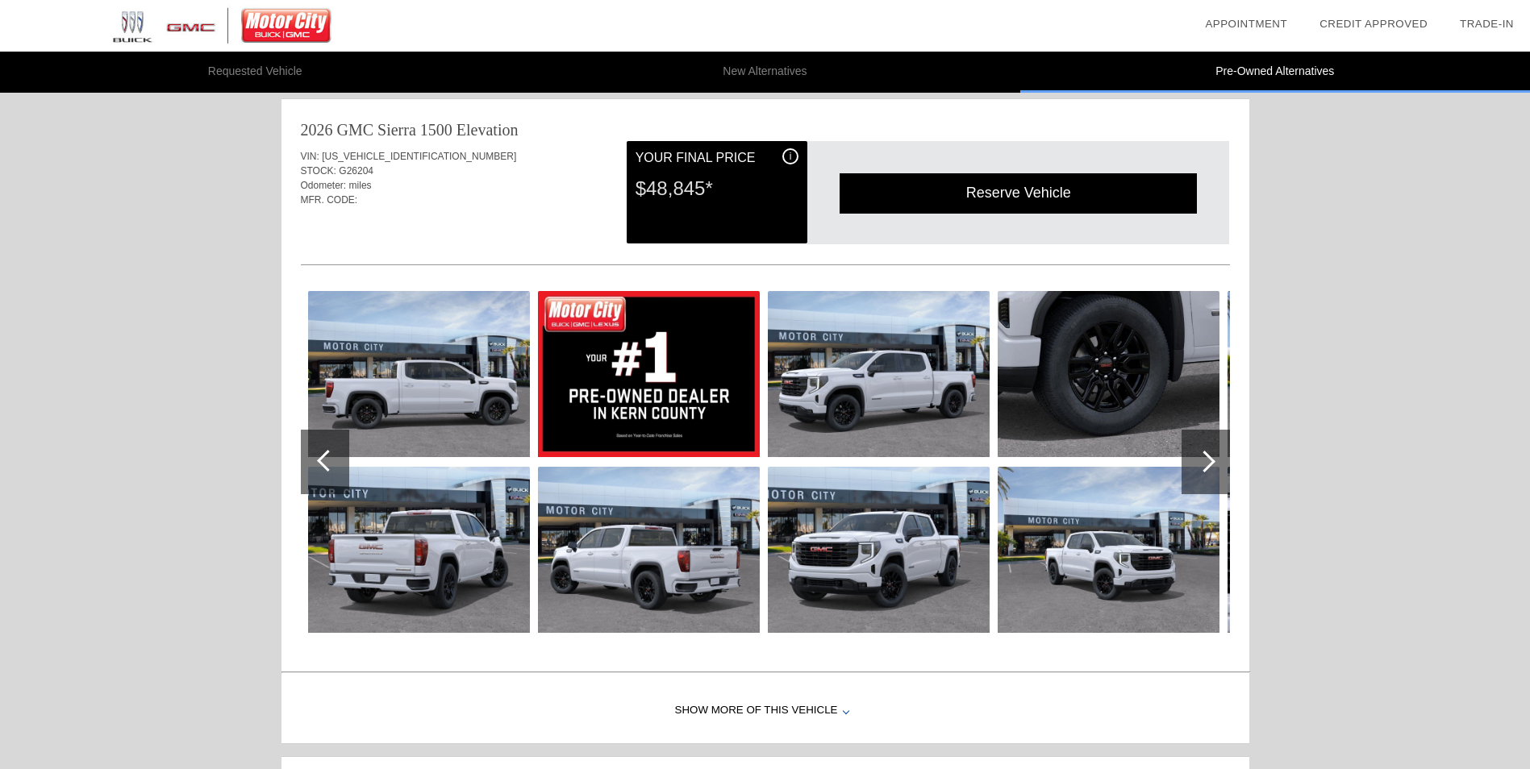
click at [1207, 465] on div at bounding box center [1204, 462] width 22 height 22
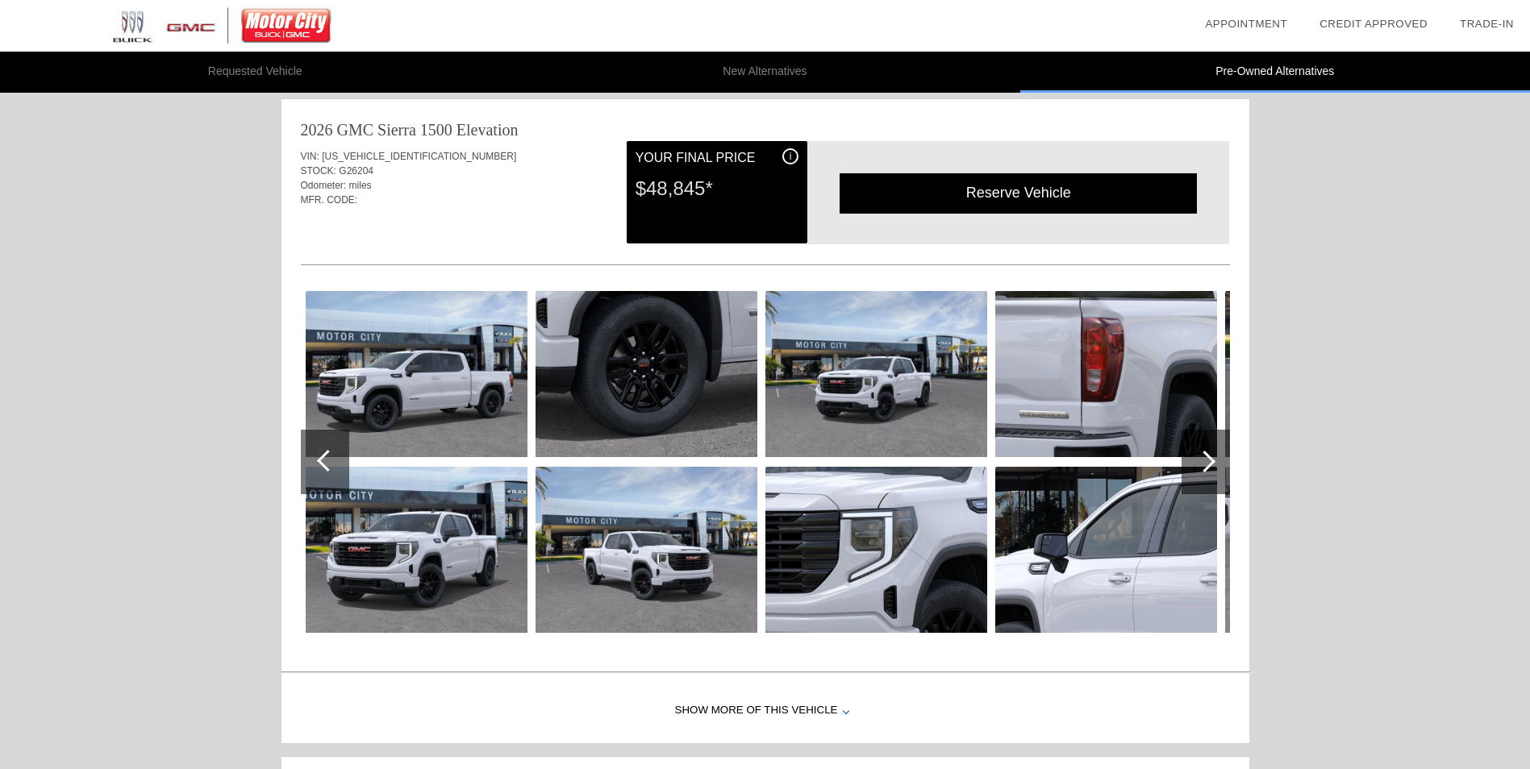
click at [1204, 462] on div at bounding box center [1204, 462] width 22 height 22
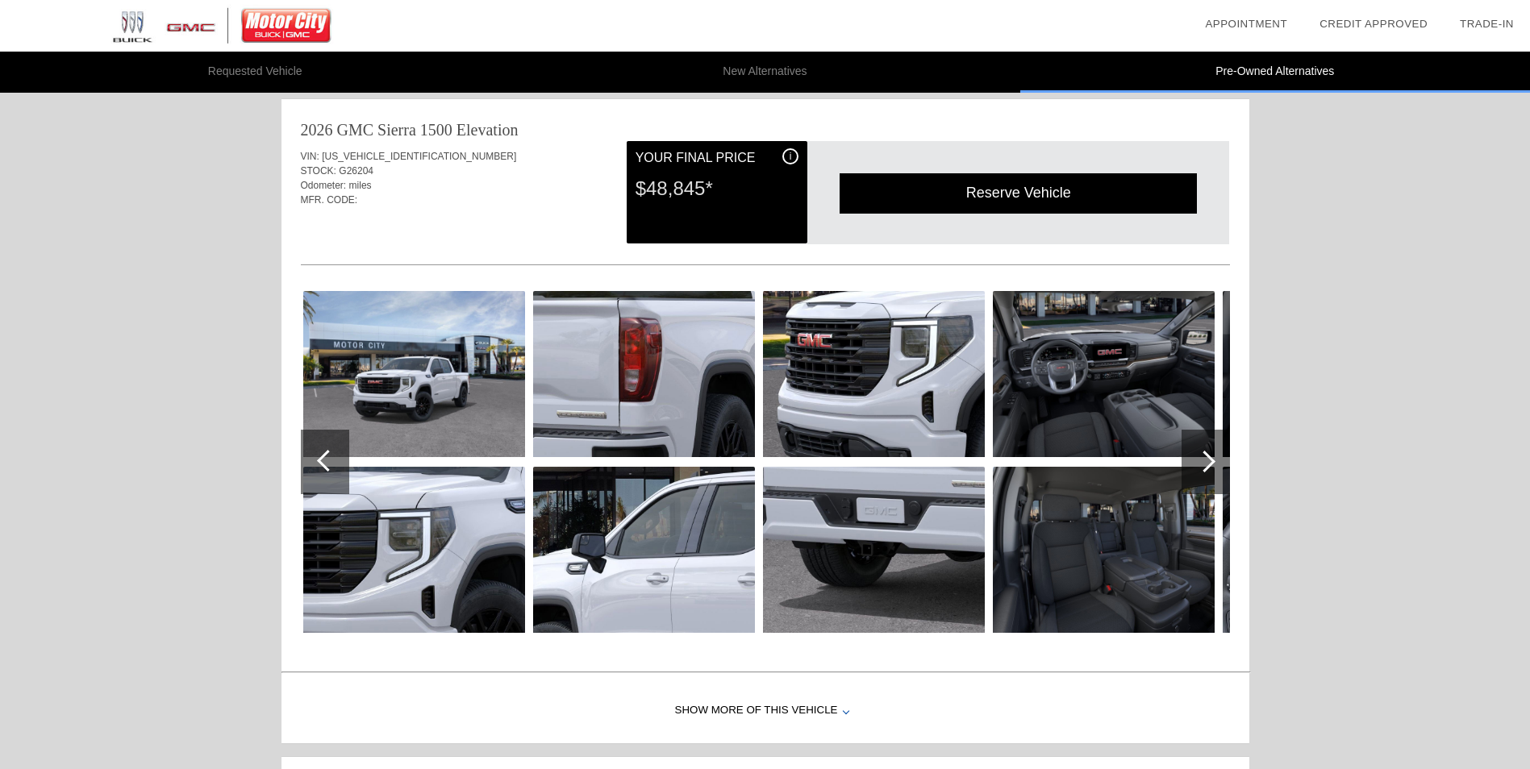
click at [1204, 462] on div at bounding box center [1204, 462] width 22 height 22
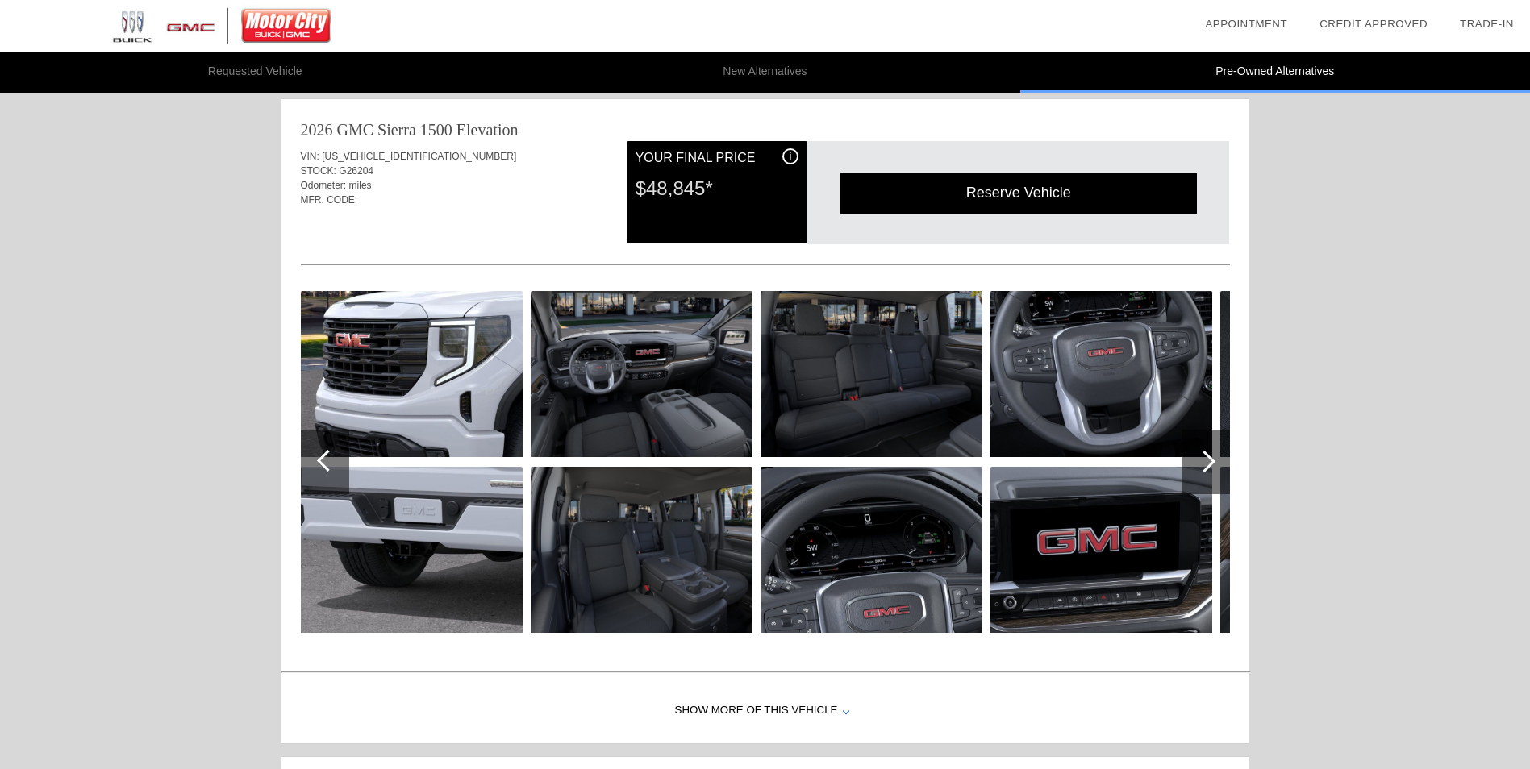
click at [1204, 462] on div at bounding box center [1204, 462] width 22 height 22
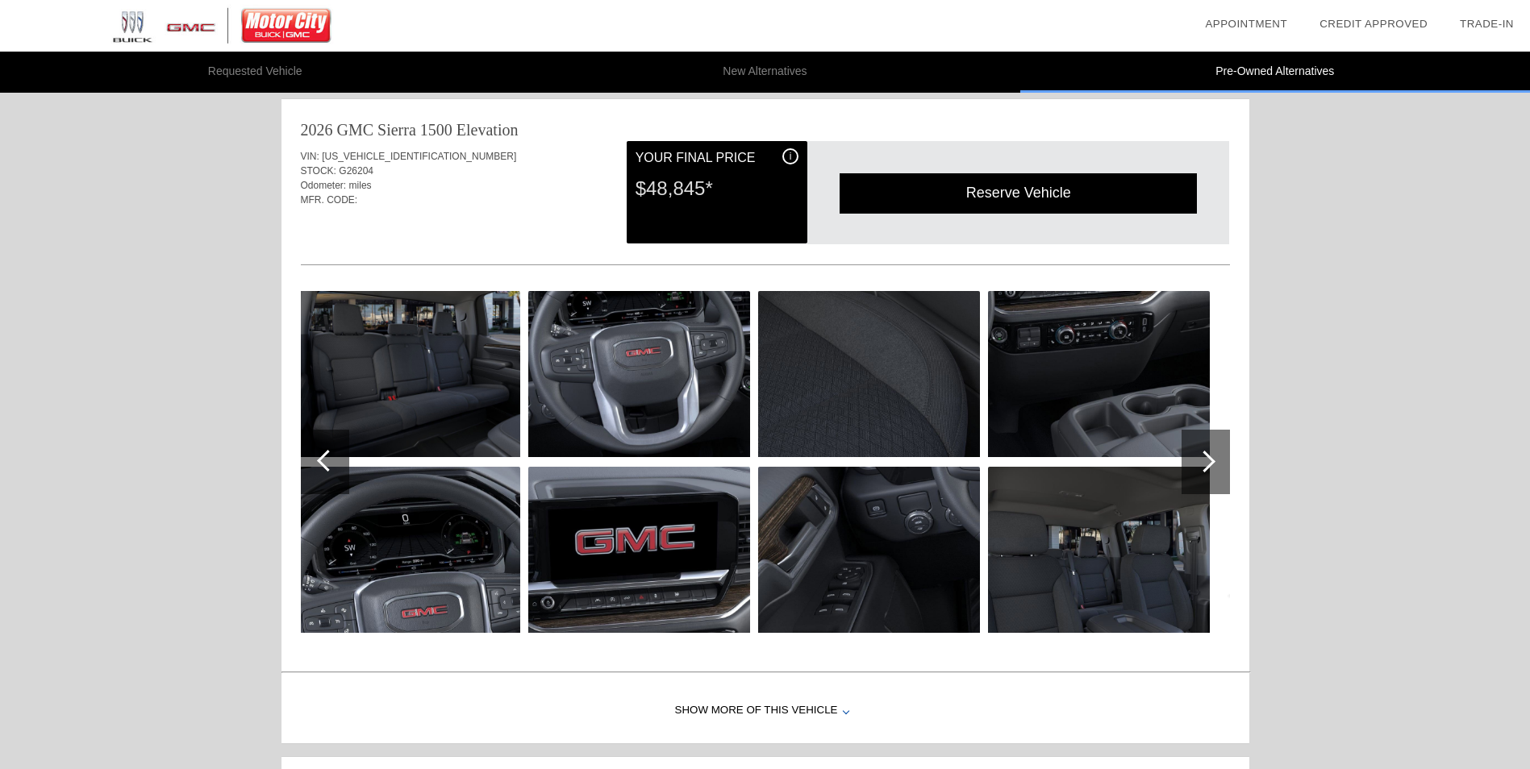
click at [1204, 462] on div at bounding box center [1204, 462] width 22 height 22
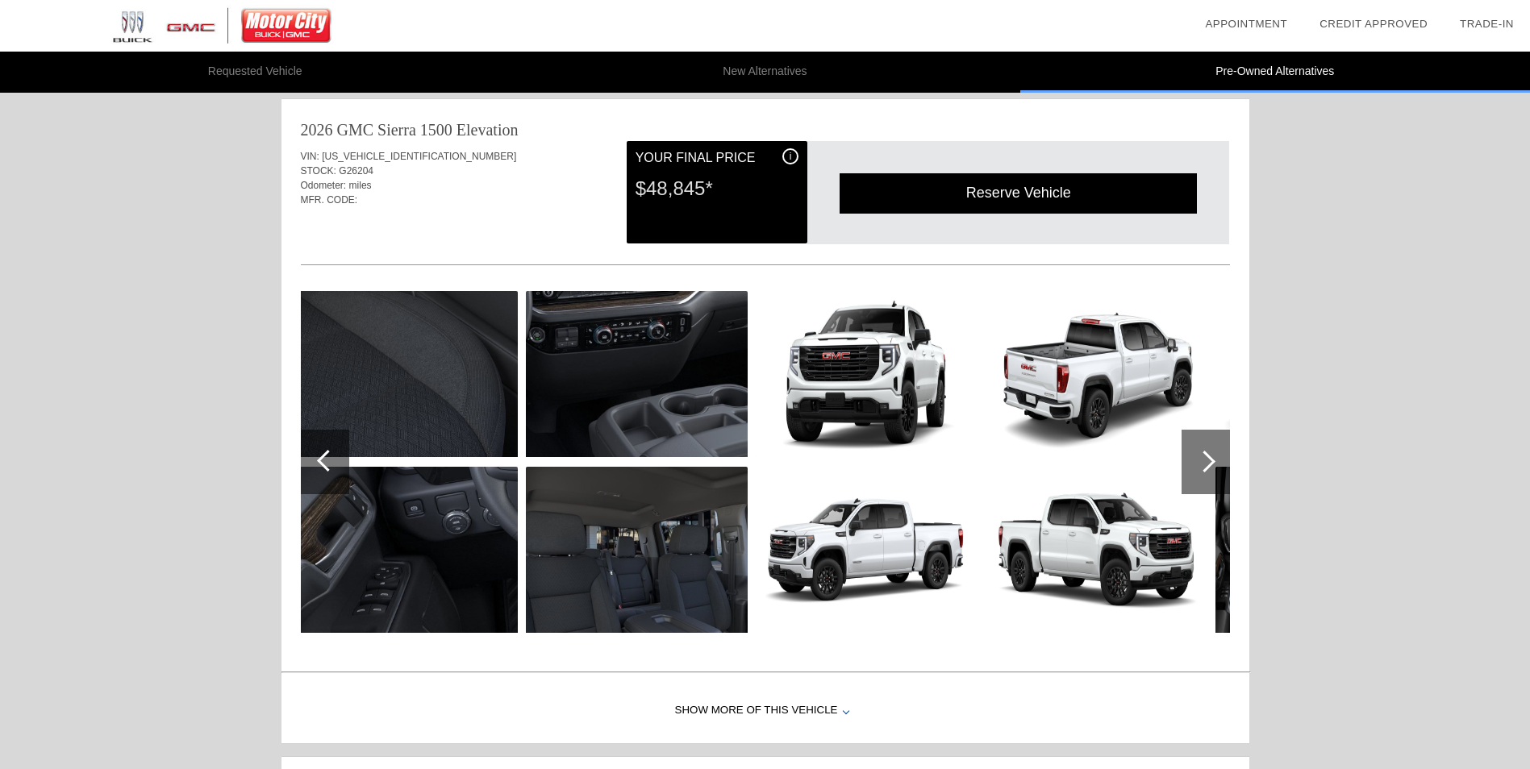
click at [1204, 462] on div at bounding box center [1204, 462] width 22 height 22
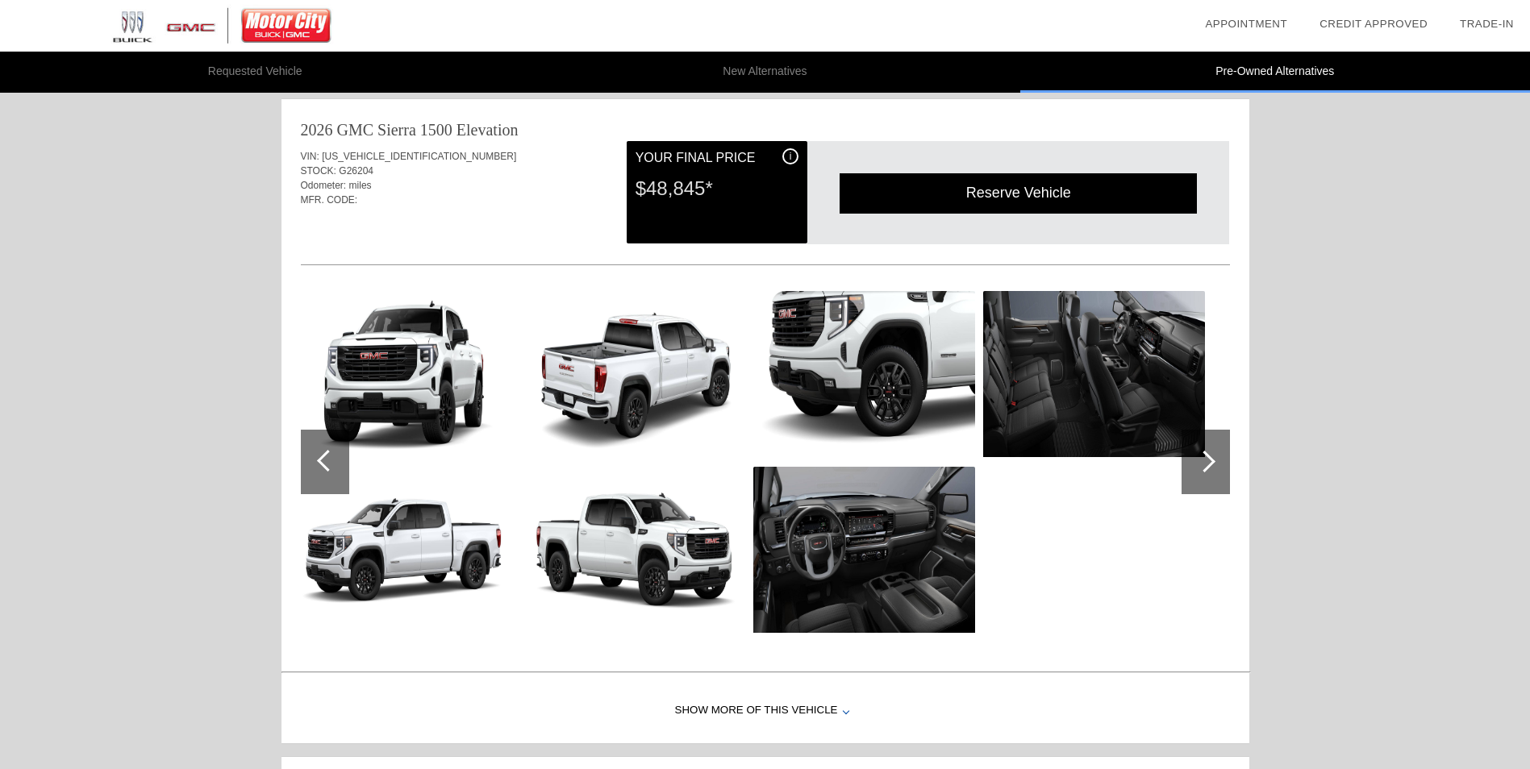
click at [1204, 462] on div at bounding box center [1204, 462] width 22 height 22
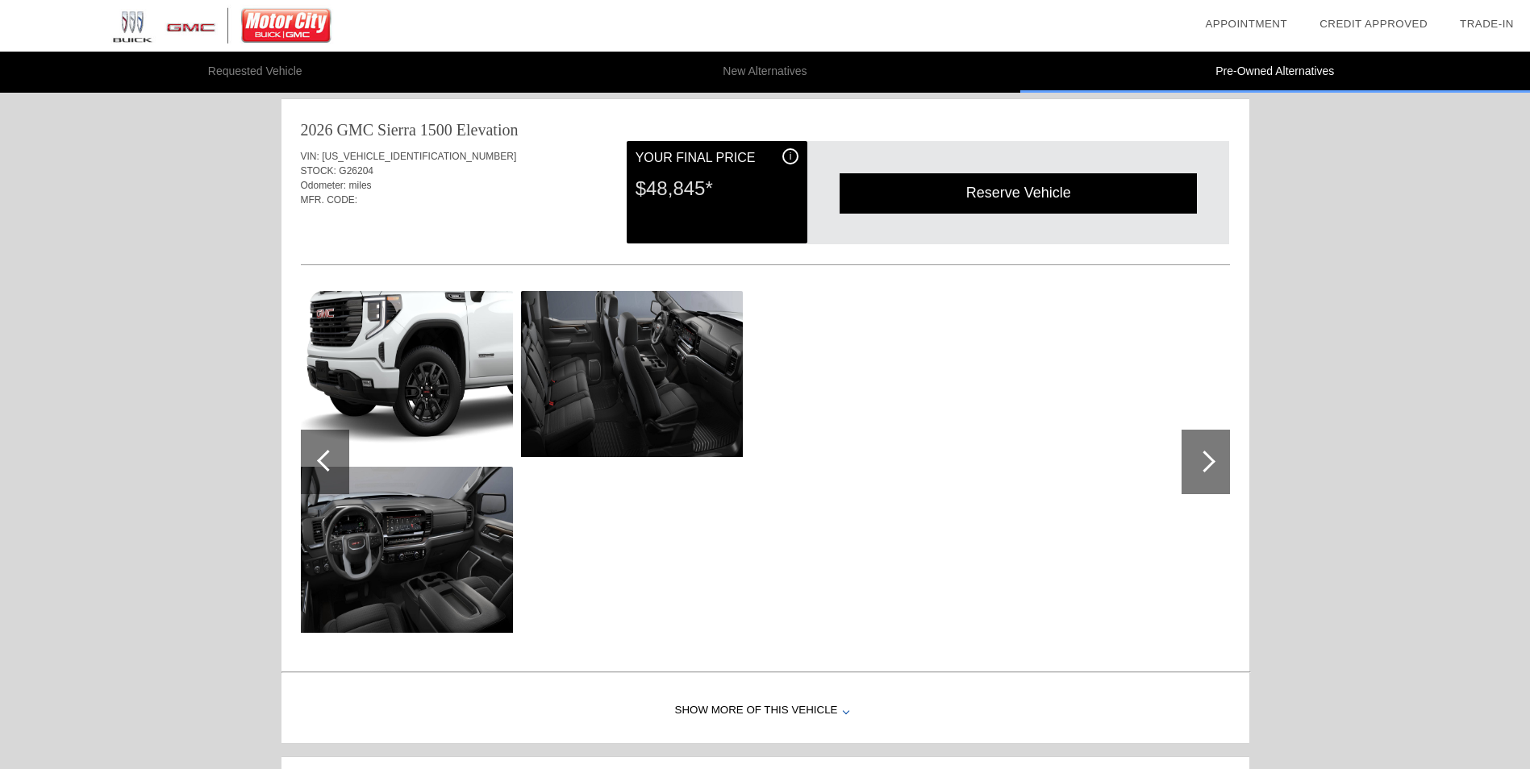
click at [1204, 462] on div at bounding box center [1204, 462] width 22 height 22
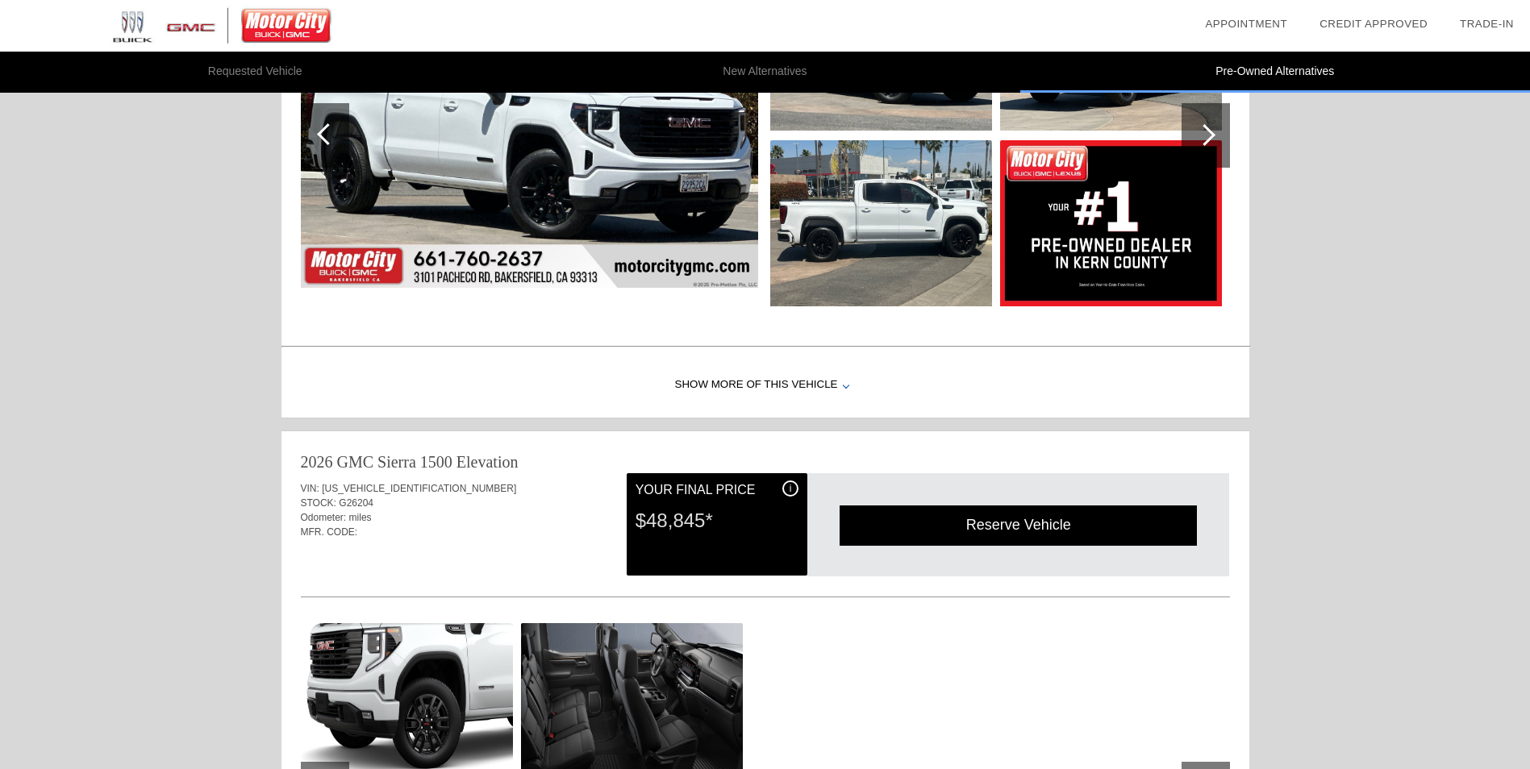
scroll to position [1310, 0]
